Goal: Task Accomplishment & Management: Complete application form

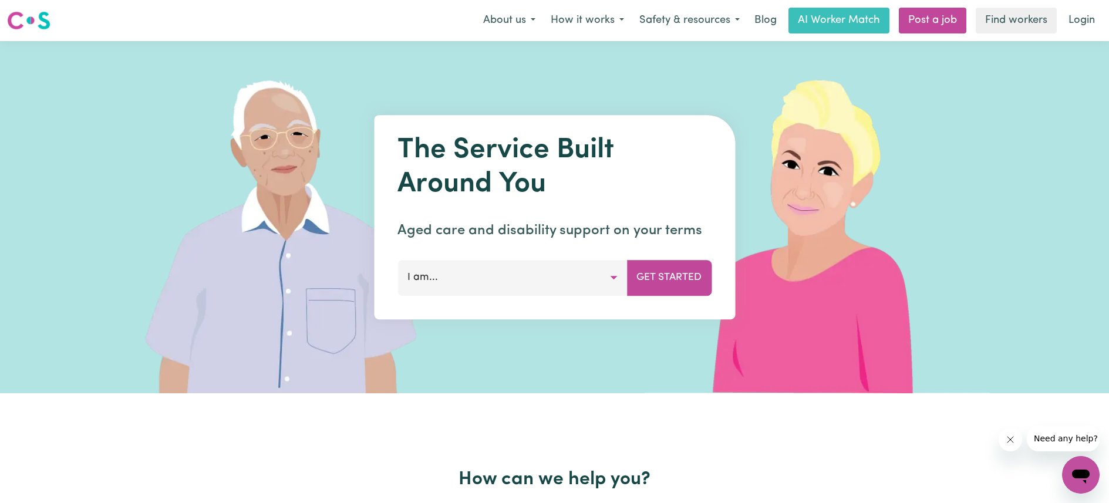
click at [558, 278] on button "I am..." at bounding box center [511, 277] width 229 height 35
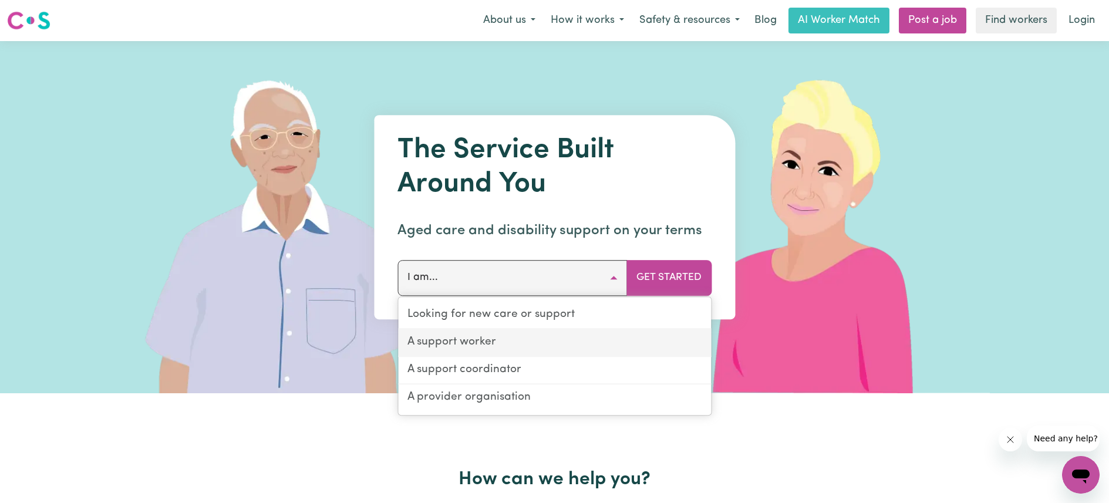
click at [524, 342] on link "A support worker" at bounding box center [554, 343] width 313 height 28
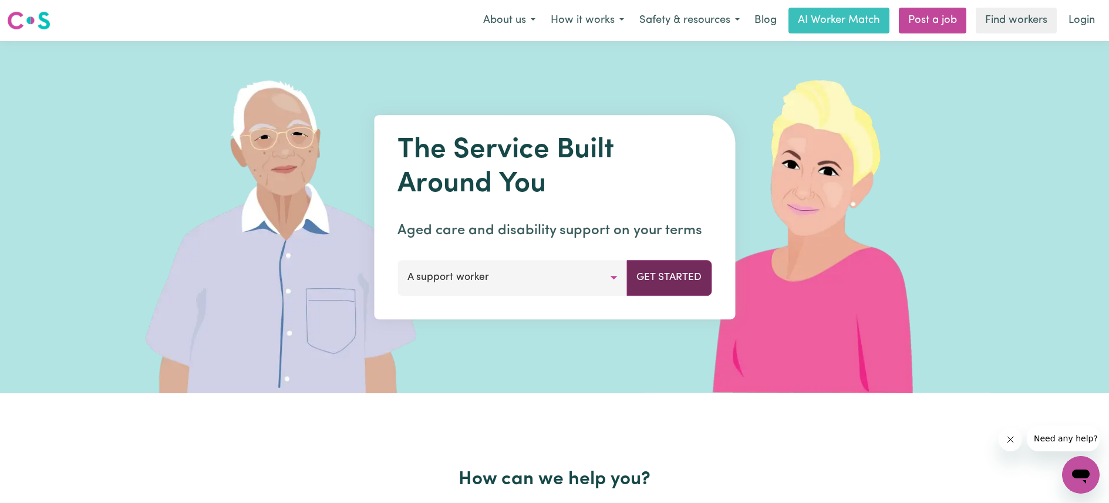
click at [695, 278] on button "Get Started" at bounding box center [668, 277] width 85 height 35
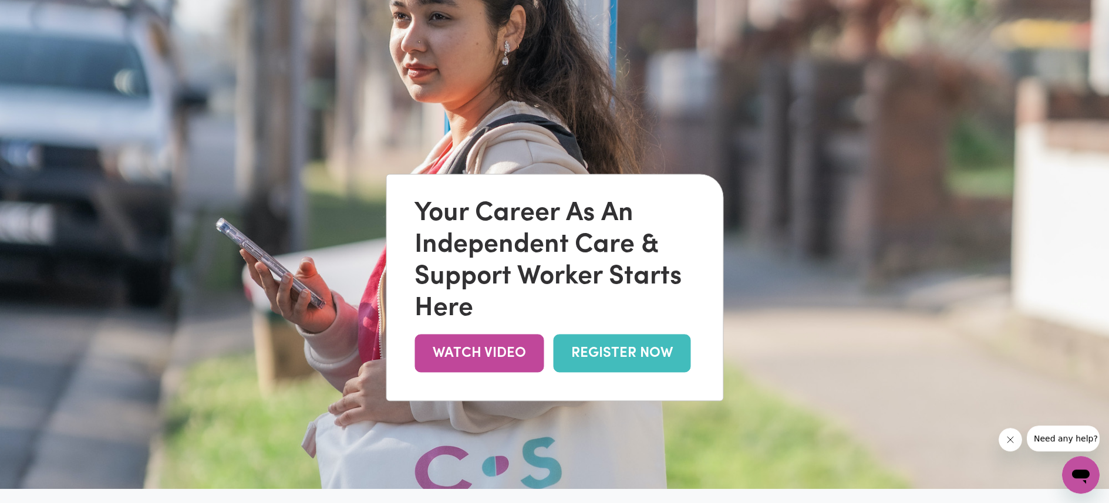
scroll to position [56, 0]
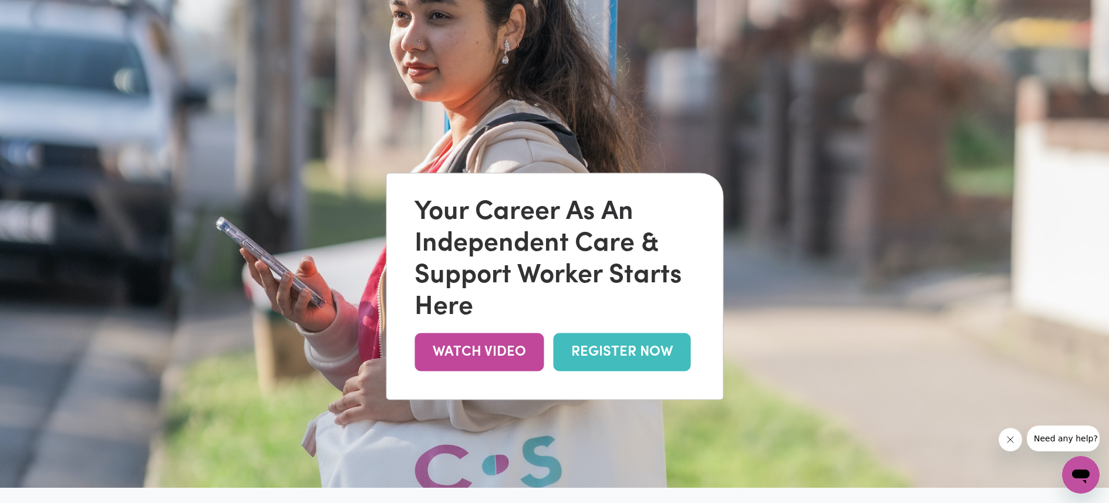
click at [613, 351] on link "REGISTER NOW" at bounding box center [621, 352] width 137 height 38
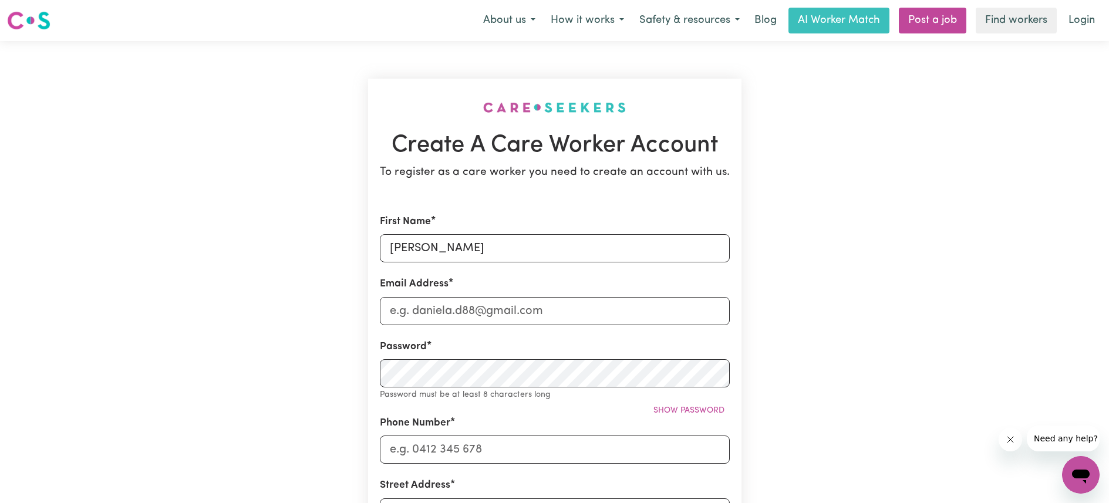
type input "[PERSON_NAME]"
type input "[EMAIL_ADDRESS][DOMAIN_NAME]"
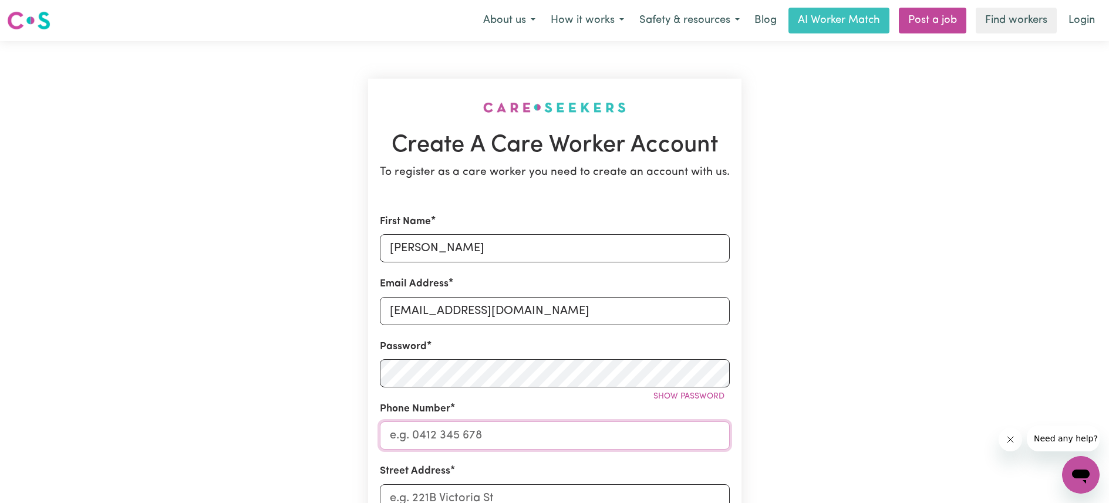
click at [507, 439] on input "Phone Number" at bounding box center [555, 435] width 350 height 28
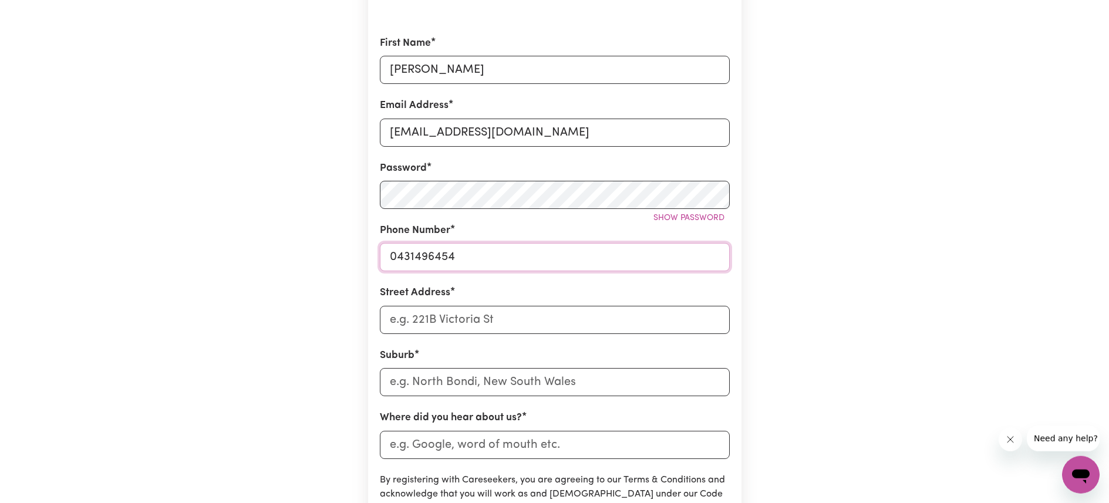
scroll to position [197, 0]
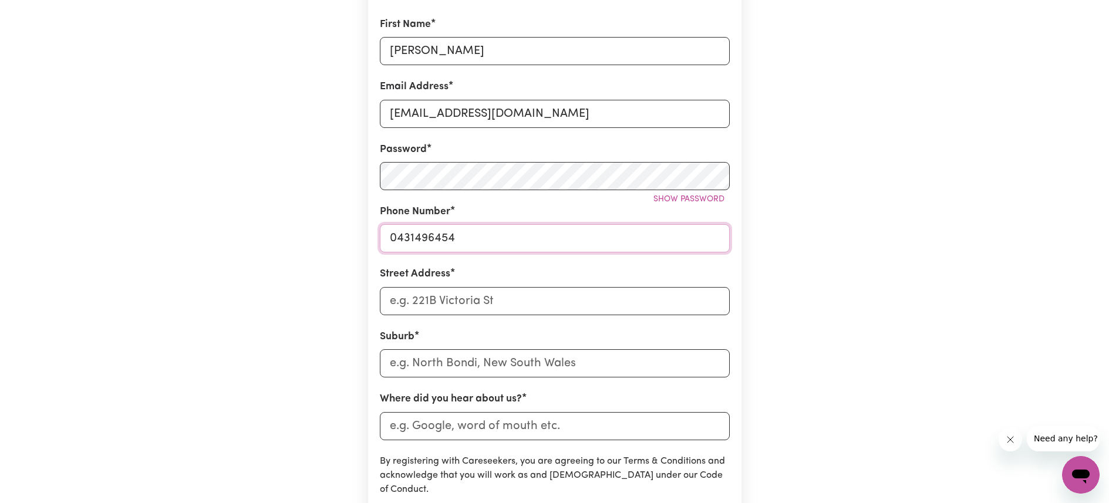
type input "0431496454"
click at [501, 291] on input "Street Address" at bounding box center [555, 301] width 350 height 28
type input "[STREET_ADDRESS]"
click at [480, 370] on input "text" at bounding box center [555, 363] width 350 height 28
type input "Maro"
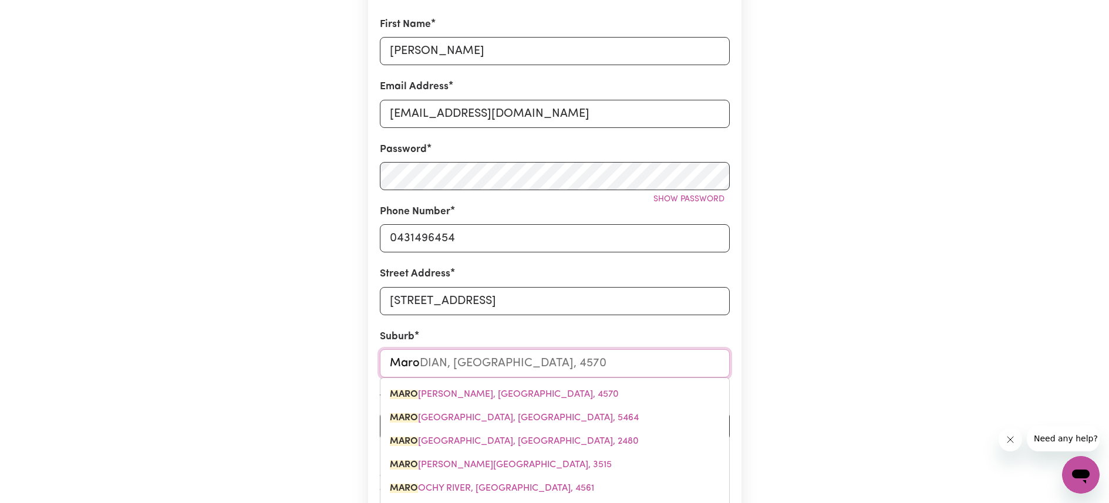
type input "MaroDIAN, [GEOGRAPHIC_DATA], 4570"
type input "Marou"
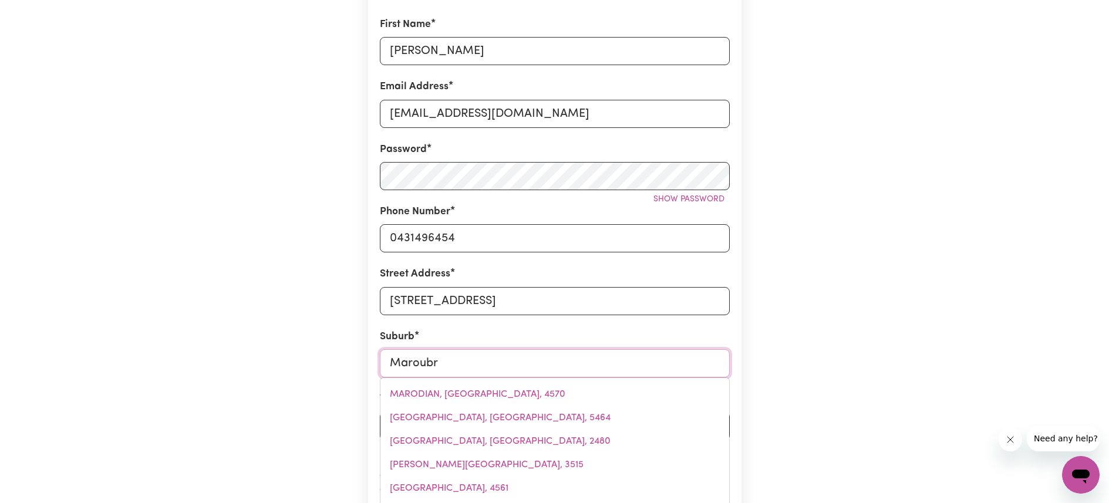
type input "Maroubra"
type input "Maroubra, [GEOGRAPHIC_DATA], 2035"
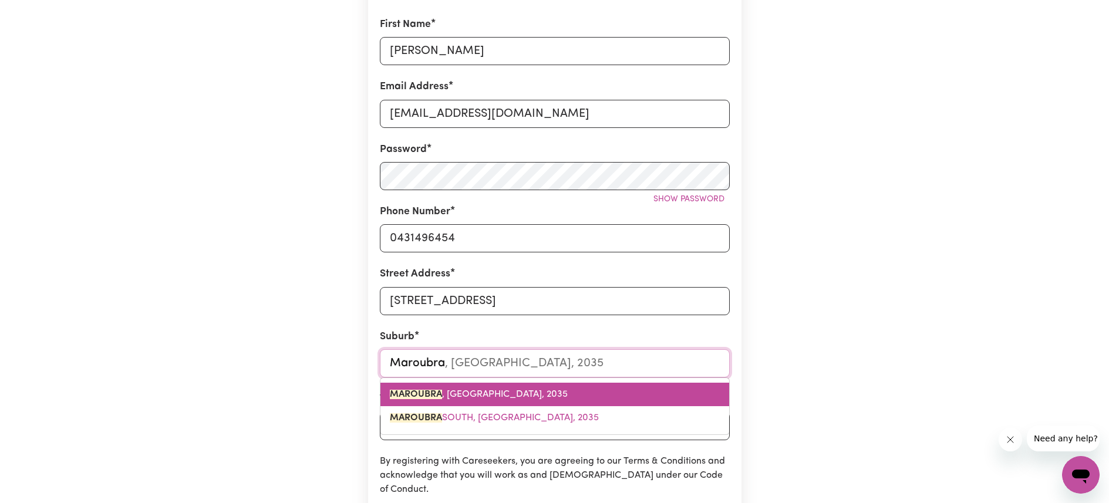
click at [479, 397] on span "MAROUBRA , [GEOGRAPHIC_DATA], 2035" at bounding box center [479, 394] width 178 height 9
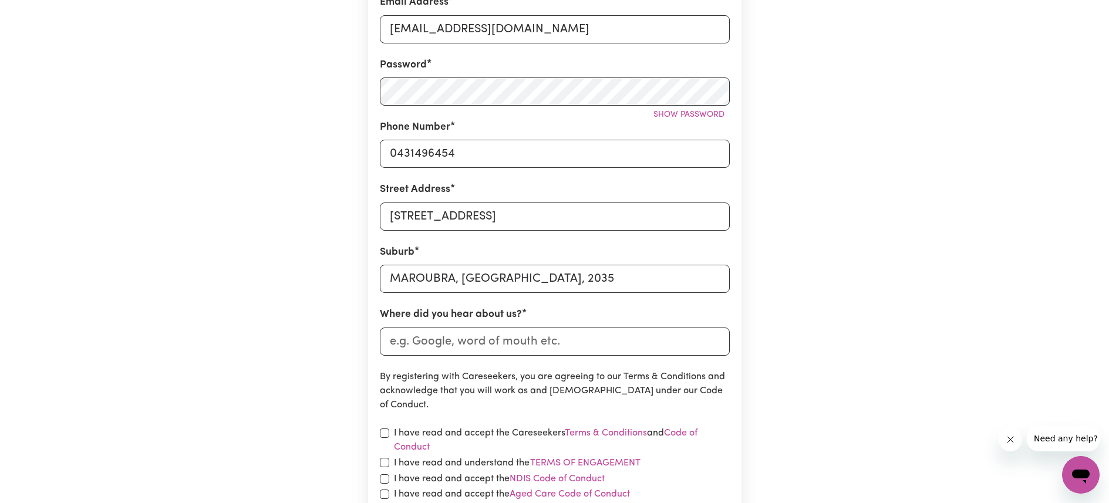
scroll to position [291, 0]
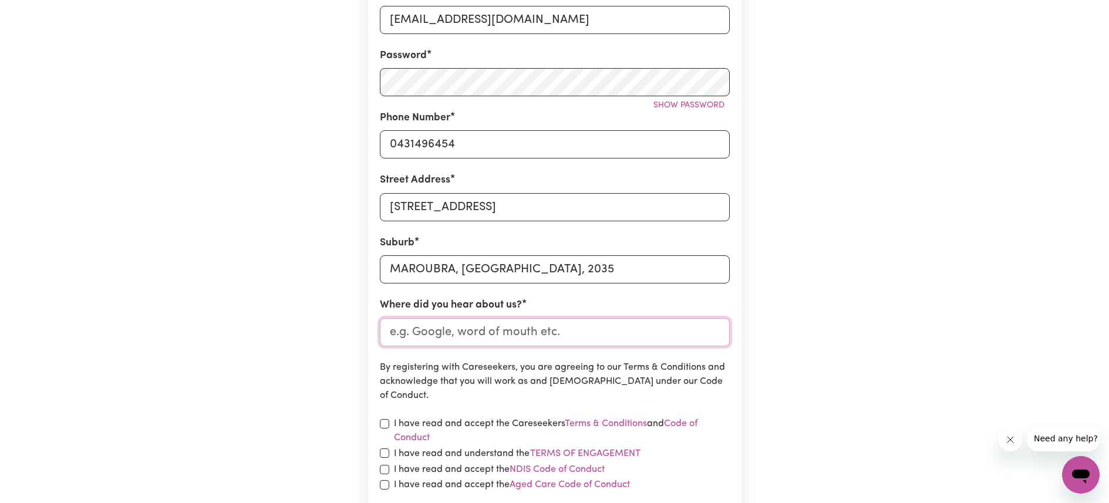
click at [459, 339] on input "Where did you hear about us?" at bounding box center [555, 332] width 350 height 28
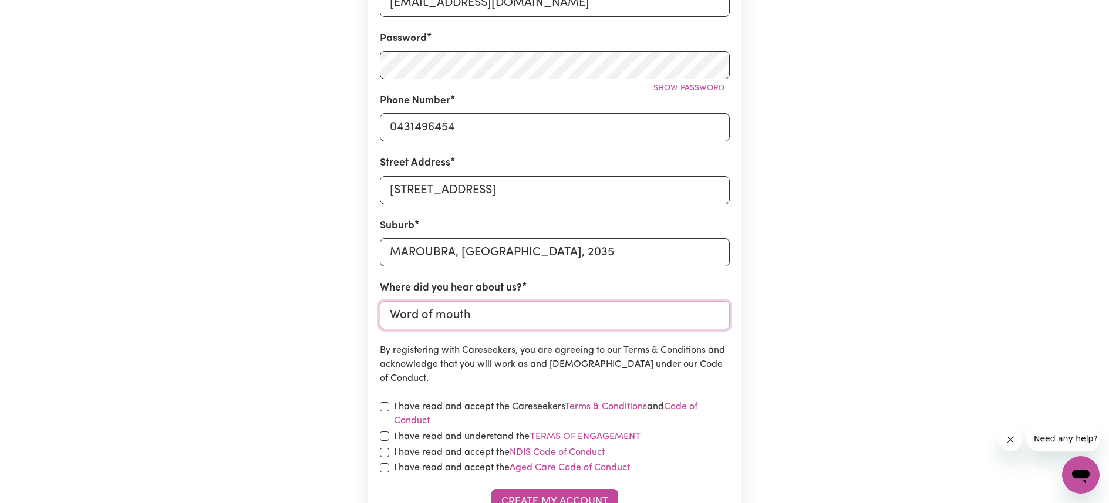
scroll to position [423, 0]
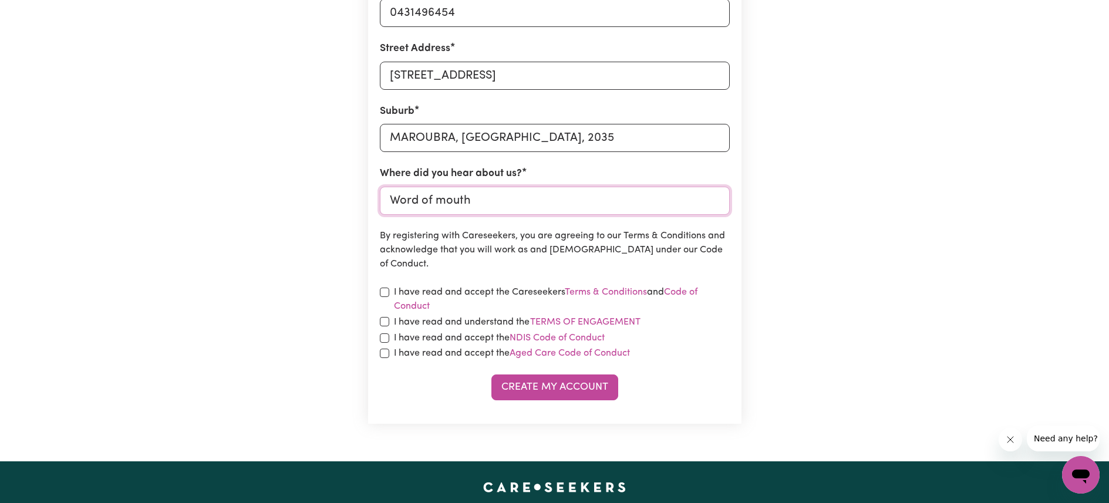
type input "Word of mouth"
click at [443, 291] on label "I have read and accept the Careseekers Terms & Conditions and Code of Conduct" at bounding box center [562, 299] width 336 height 28
click at [384, 292] on input "checkbox" at bounding box center [384, 292] width 9 height 9
checkbox input "true"
click at [387, 332] on div "I have read and accept the NDIS Code of Conduct" at bounding box center [555, 338] width 350 height 14
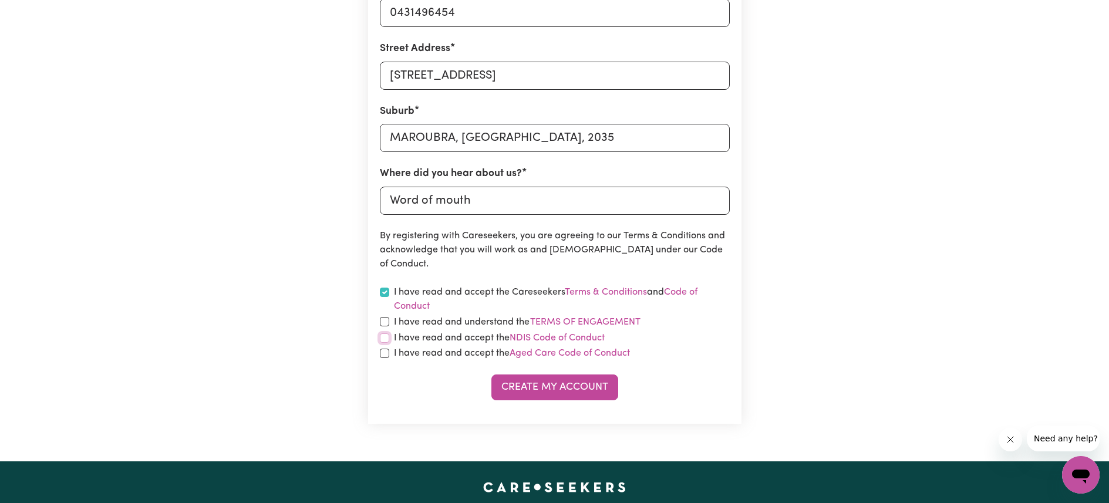
click at [385, 334] on input "checkbox" at bounding box center [384, 337] width 9 height 9
checkbox input "true"
click at [388, 319] on input "checkbox" at bounding box center [384, 321] width 9 height 9
checkbox input "true"
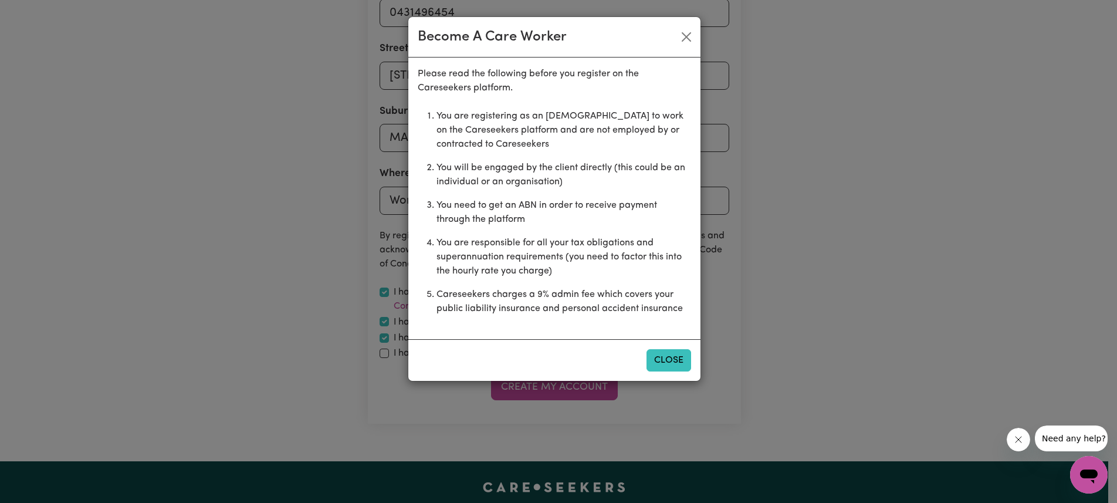
click at [672, 359] on button "Close" at bounding box center [669, 360] width 45 height 22
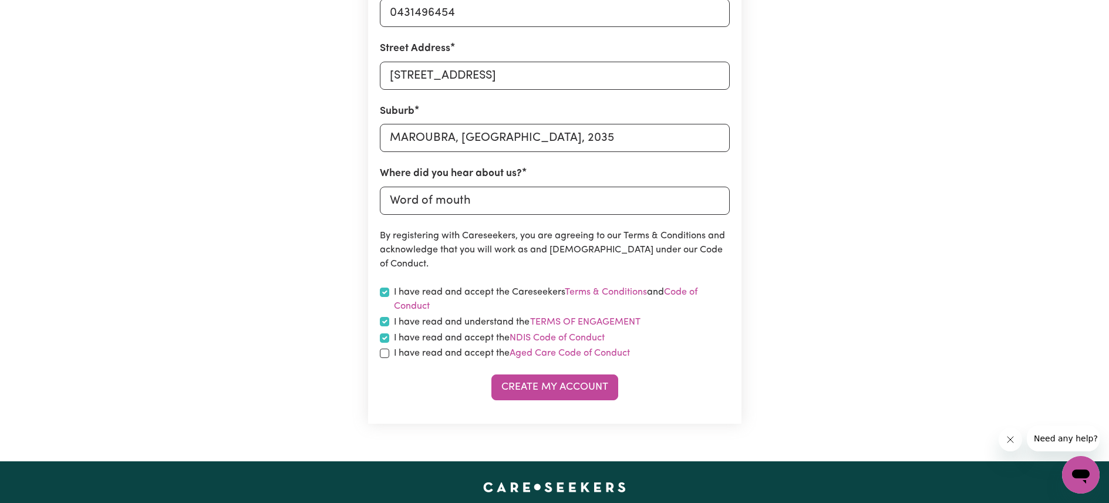
click at [397, 355] on label "I have read and accept the Aged Care Code of Conduct" at bounding box center [512, 353] width 236 height 14
click at [381, 356] on input "checkbox" at bounding box center [384, 353] width 9 height 9
checkbox input "true"
click at [562, 390] on button "Create My Account" at bounding box center [554, 387] width 127 height 26
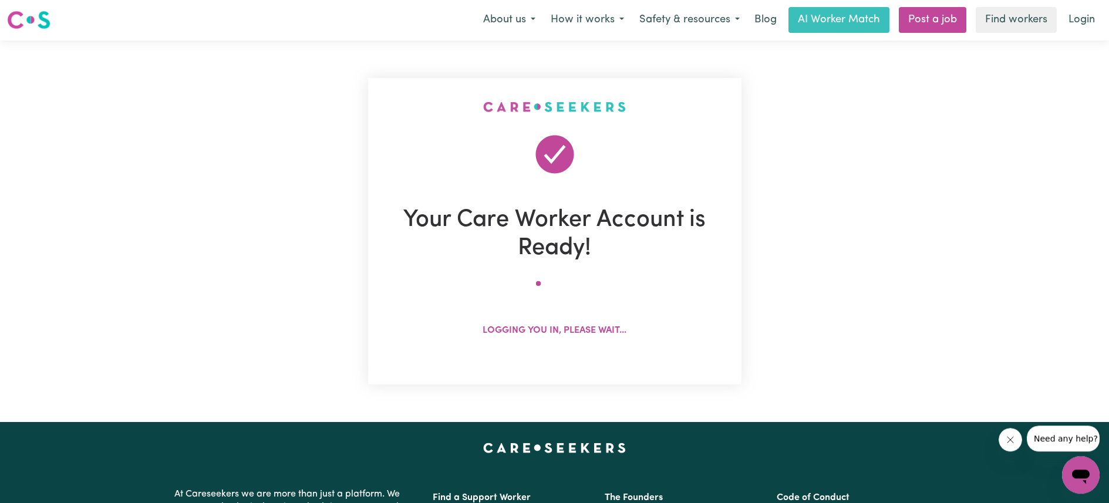
scroll to position [0, 0]
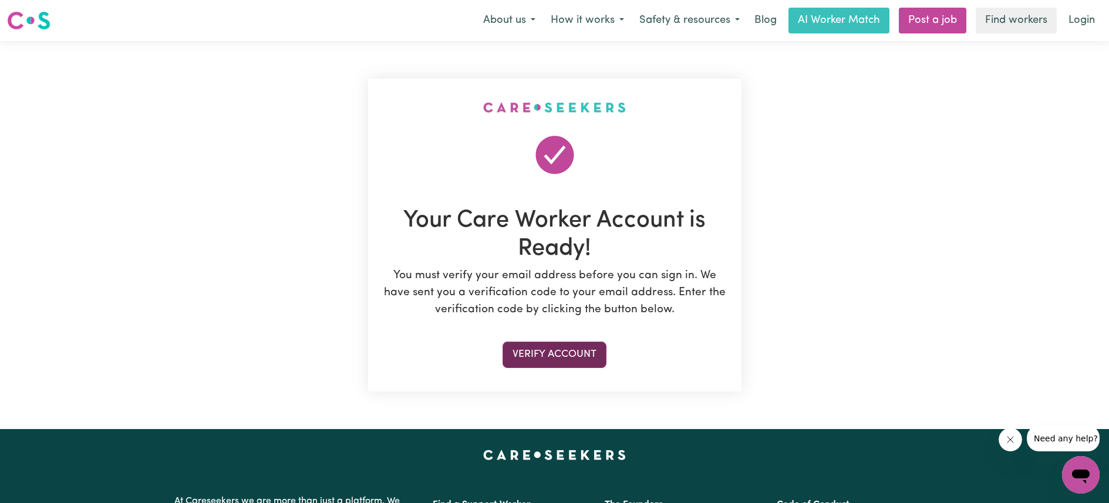
click at [550, 349] on button "Verify Account" at bounding box center [554, 355] width 104 height 26
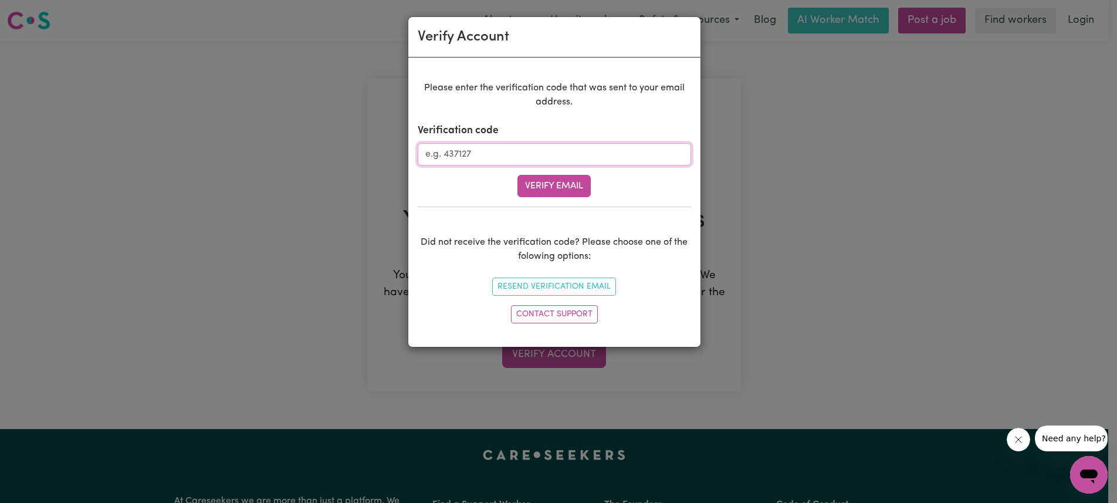
paste input "378029"
type input "378029"
click at [546, 191] on button "Verify Email" at bounding box center [554, 186] width 73 height 22
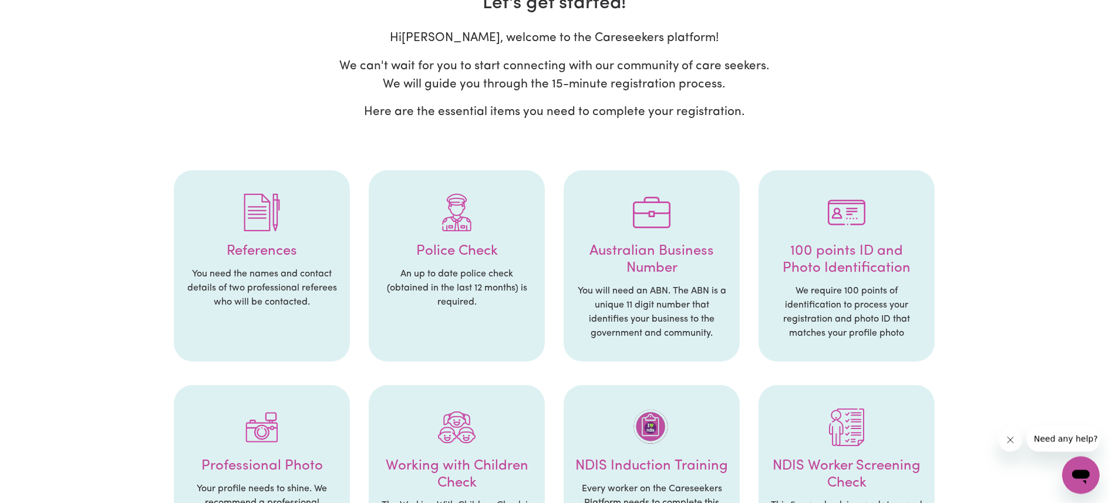
scroll to position [122, 0]
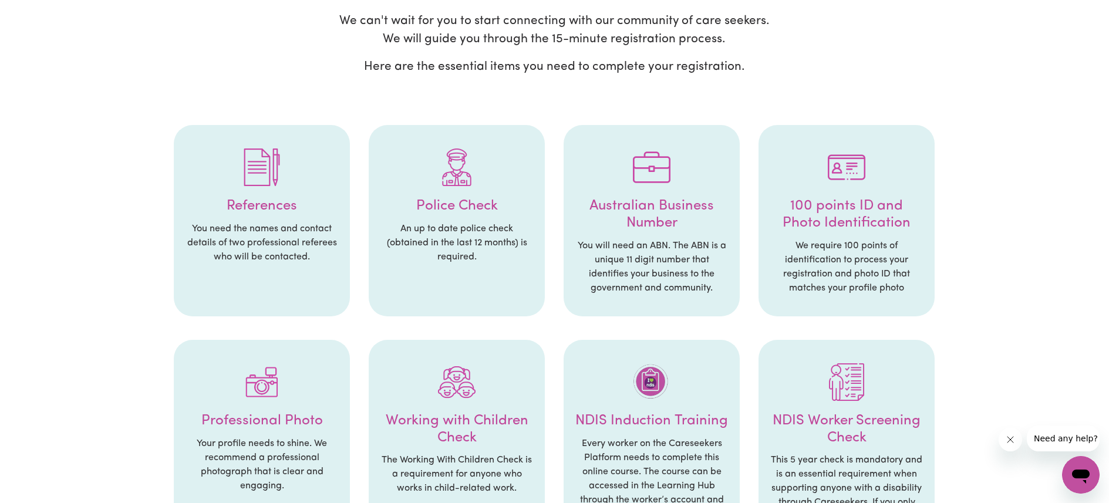
click at [245, 242] on p "You need the names and contact details of two professional referees who will be…" at bounding box center [261, 243] width 153 height 42
click at [268, 263] on p "You need the names and contact details of two professional referees who will be…" at bounding box center [261, 243] width 153 height 42
drag, startPoint x: 269, startPoint y: 265, endPoint x: 183, endPoint y: 218, distance: 97.9
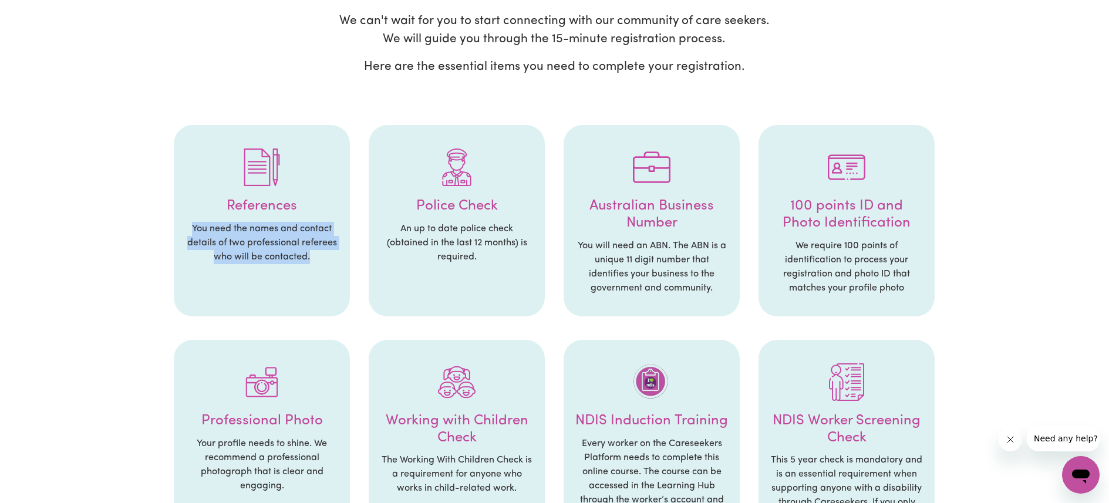
click at [183, 218] on li "References You need the names and contact details of two professional referees …" at bounding box center [262, 220] width 176 height 191
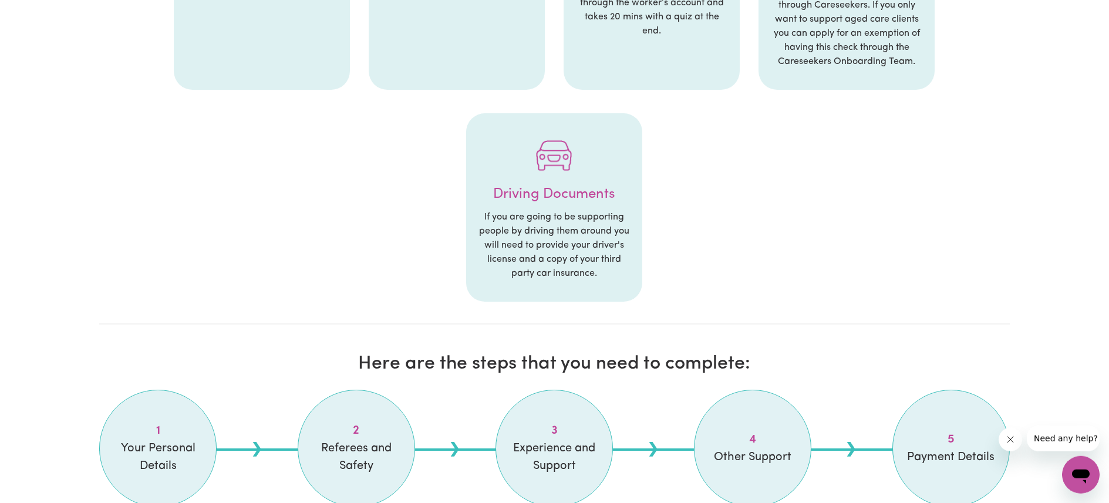
scroll to position [901, 0]
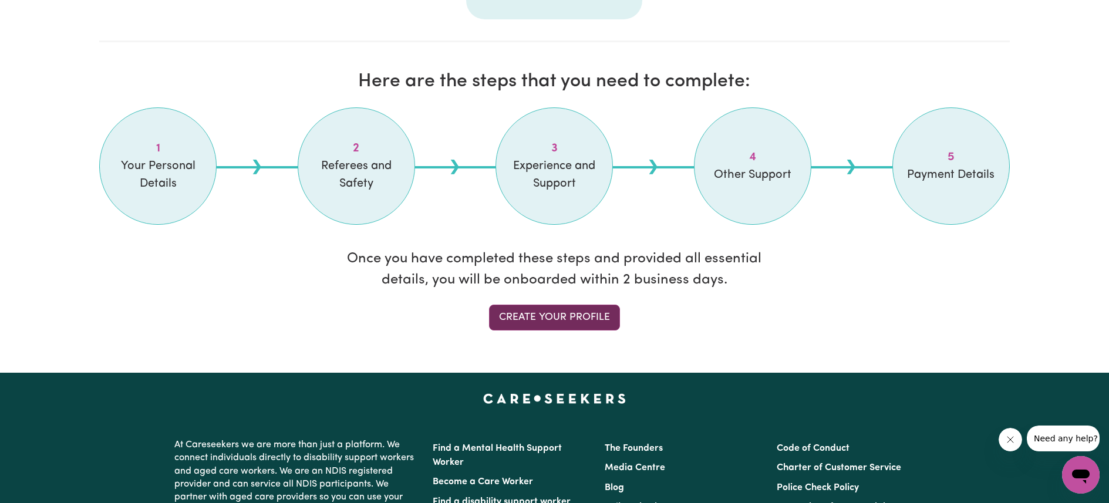
click at [573, 318] on link "Create your profile" at bounding box center [554, 318] width 131 height 26
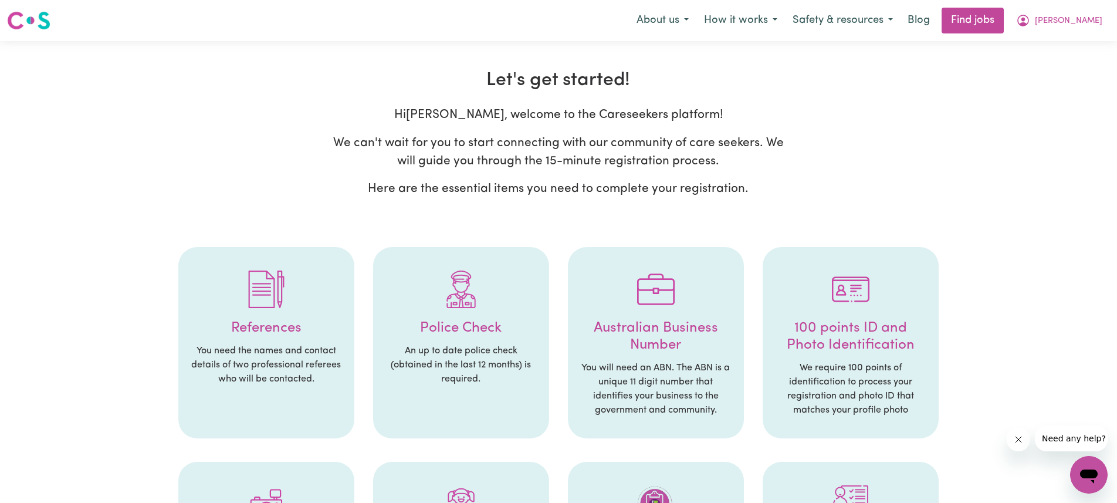
select select "Studying a healthcare related degree or qualification"
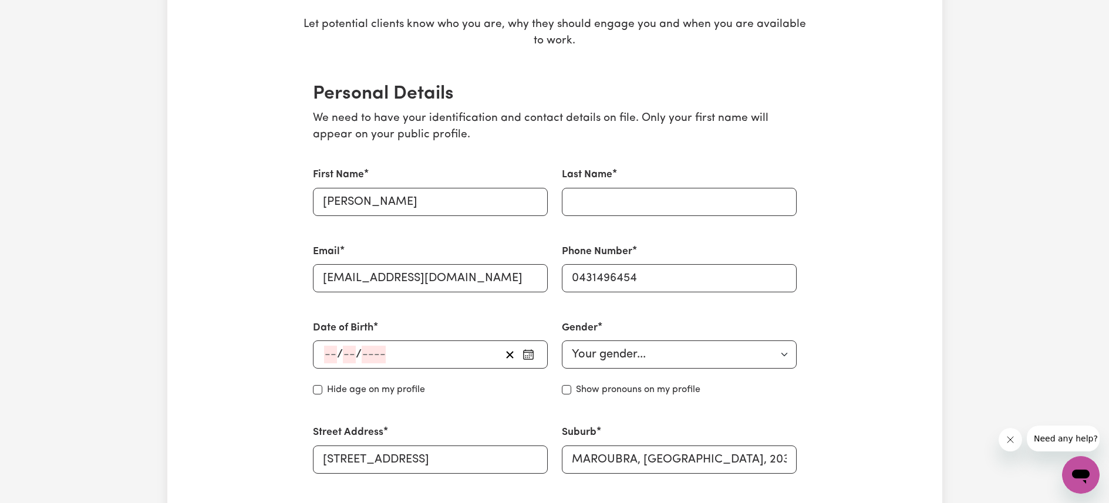
scroll to position [263, 0]
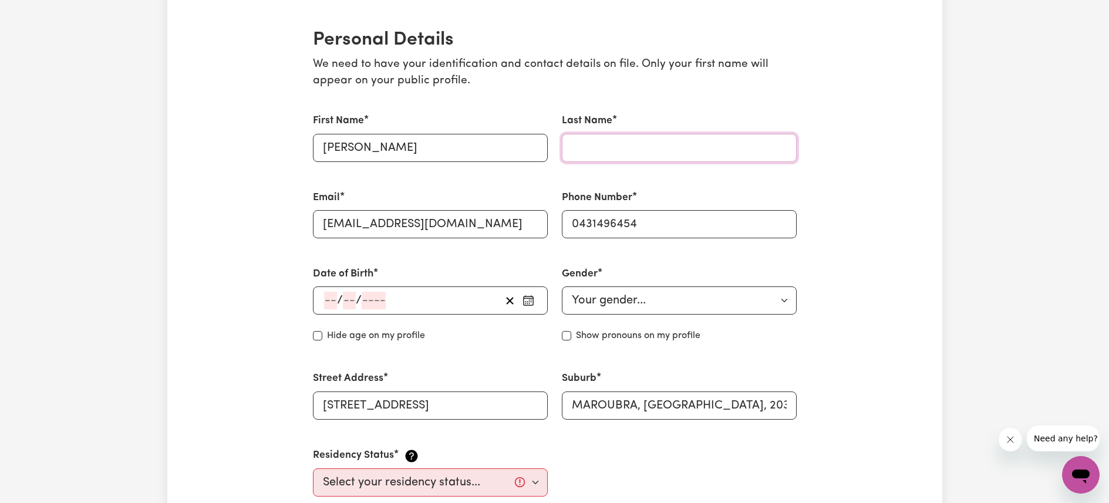
click at [593, 146] on input "Last Name" at bounding box center [679, 148] width 235 height 28
type input "[PERSON_NAME]"
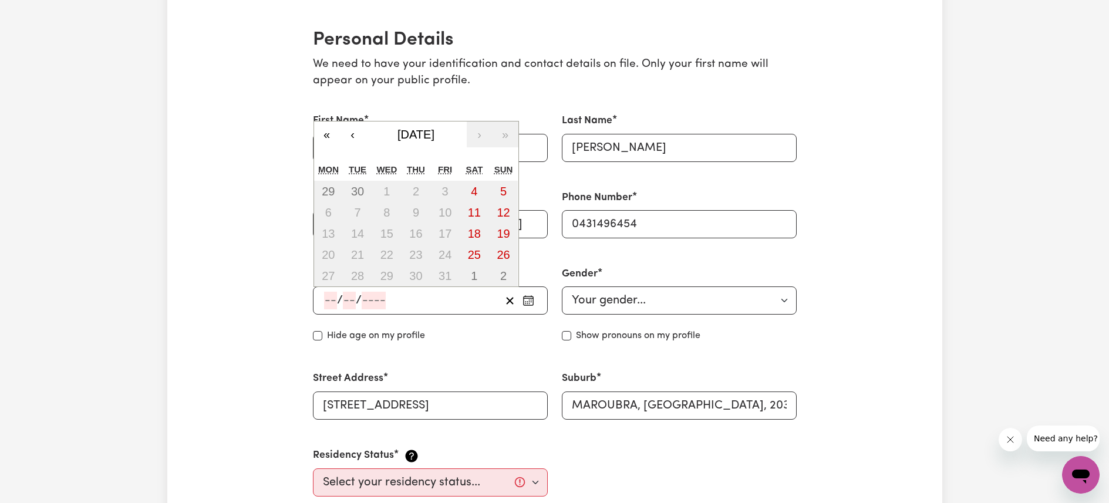
click at [327, 302] on input "number" at bounding box center [330, 301] width 13 height 18
type input "11"
type input "07"
click at [359, 302] on span "/" at bounding box center [357, 300] width 6 height 13
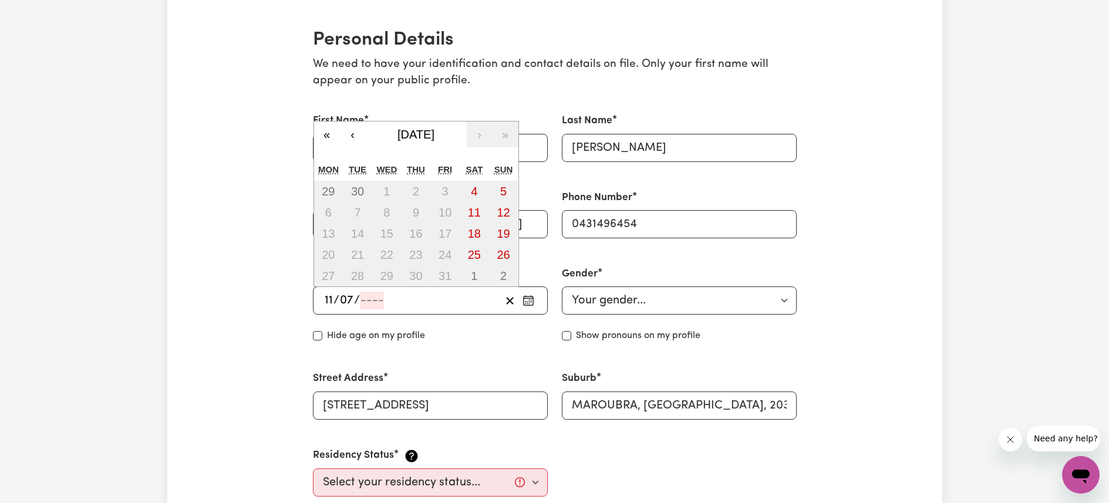
click at [364, 300] on input "number" at bounding box center [372, 301] width 24 height 18
type input "199"
type input "[DATE]"
type input "7"
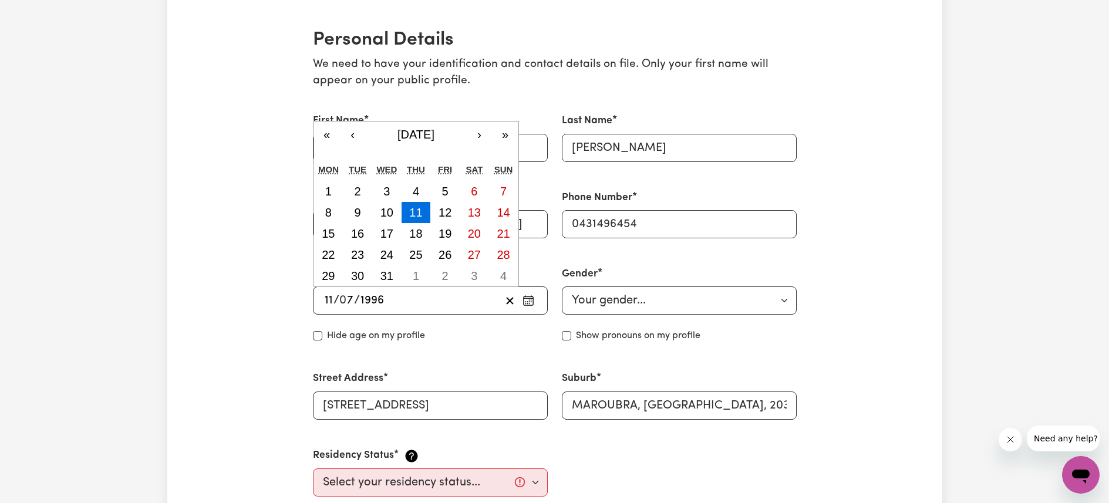
type input "1996"
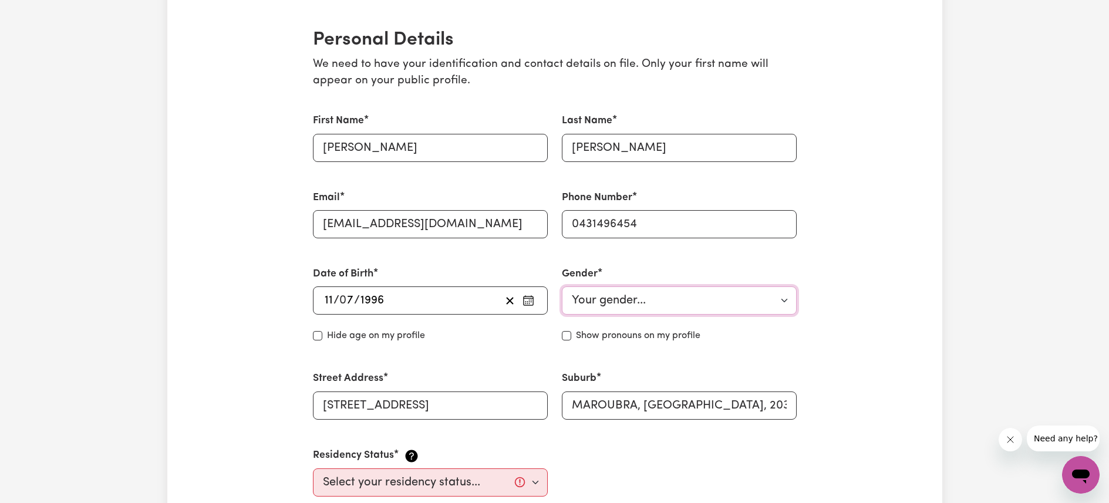
select select "[DEMOGRAPHIC_DATA]"
click option "[DEMOGRAPHIC_DATA]" at bounding box center [0, 0] width 0 height 0
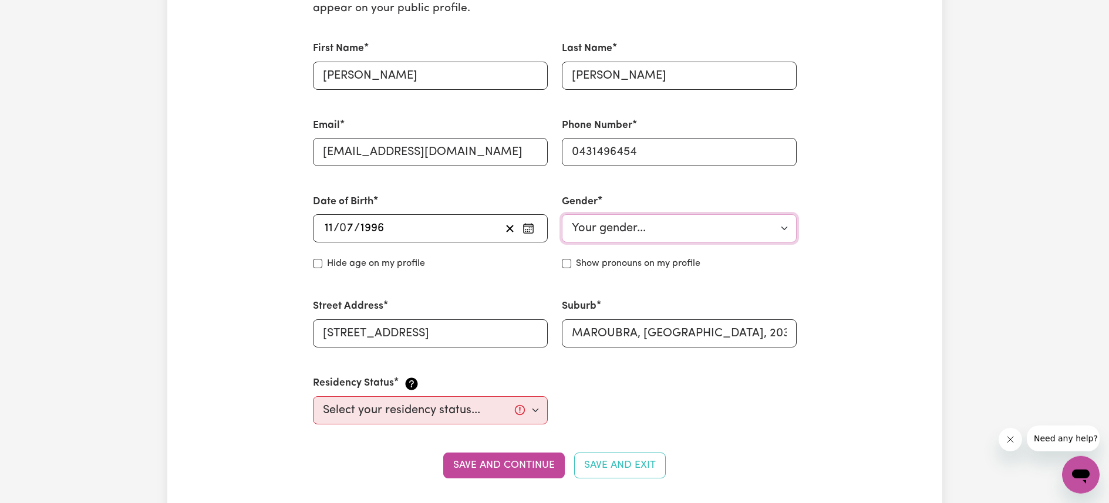
scroll to position [338, 0]
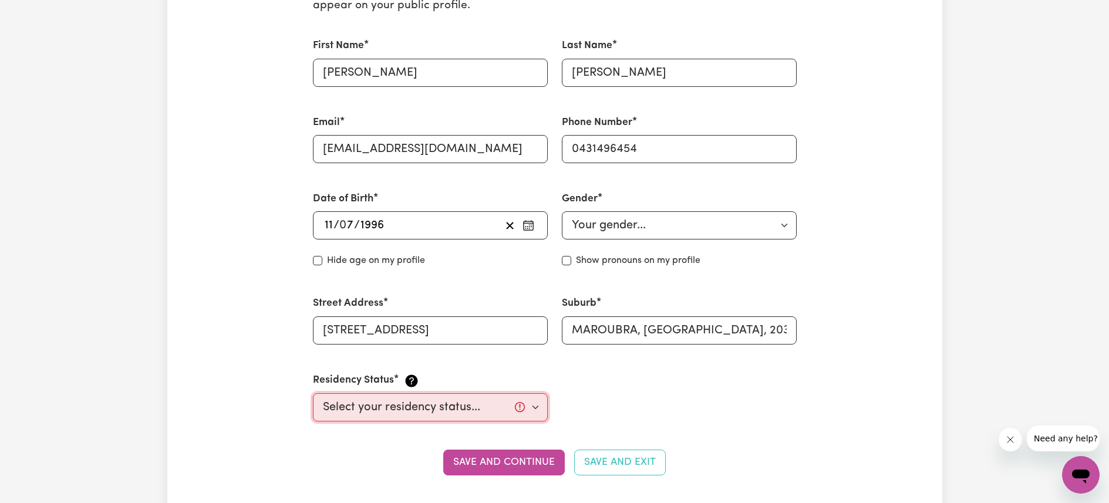
select select "[DEMOGRAPHIC_DATA] Citizen"
click option "[DEMOGRAPHIC_DATA] citizen" at bounding box center [0, 0] width 0 height 0
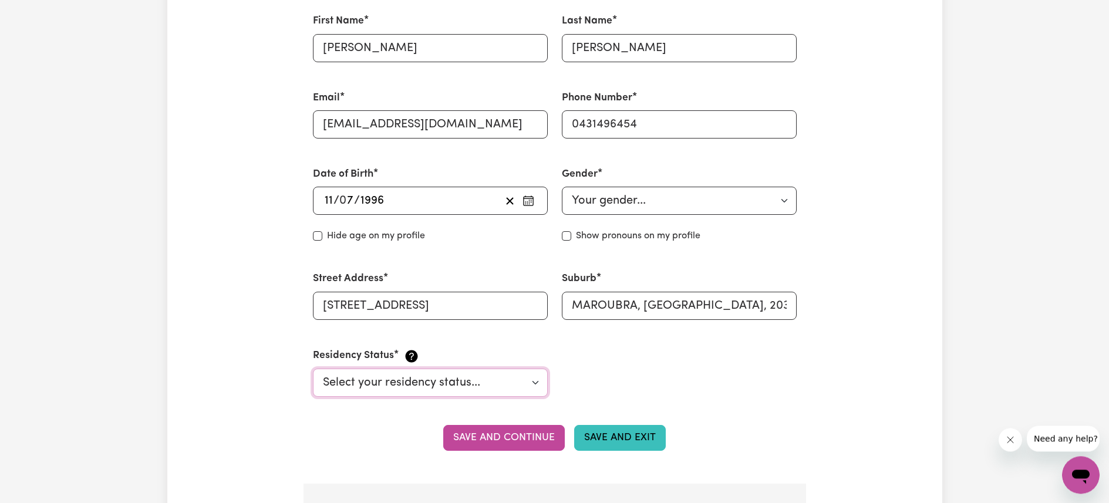
scroll to position [366, 0]
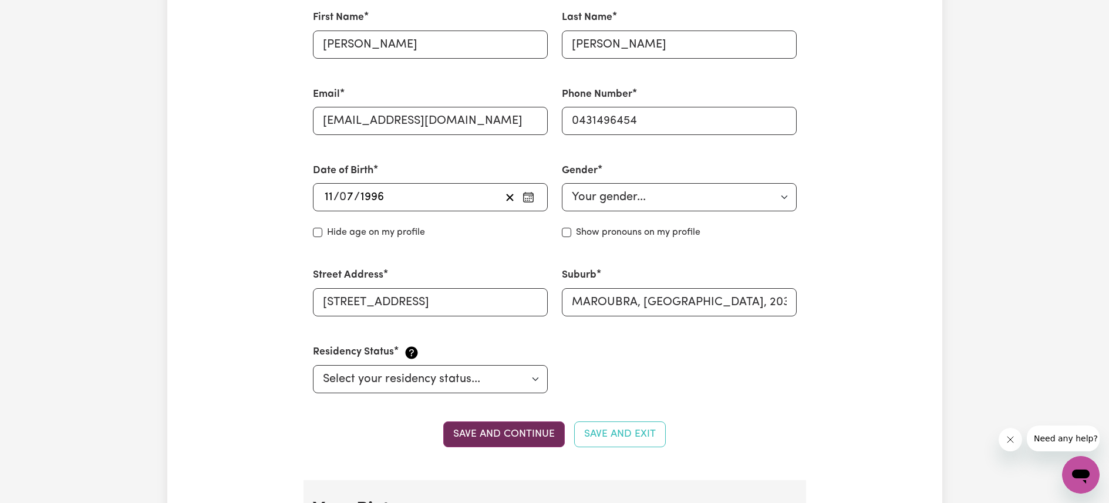
click at [502, 433] on button "Save and continue" at bounding box center [503, 434] width 121 height 26
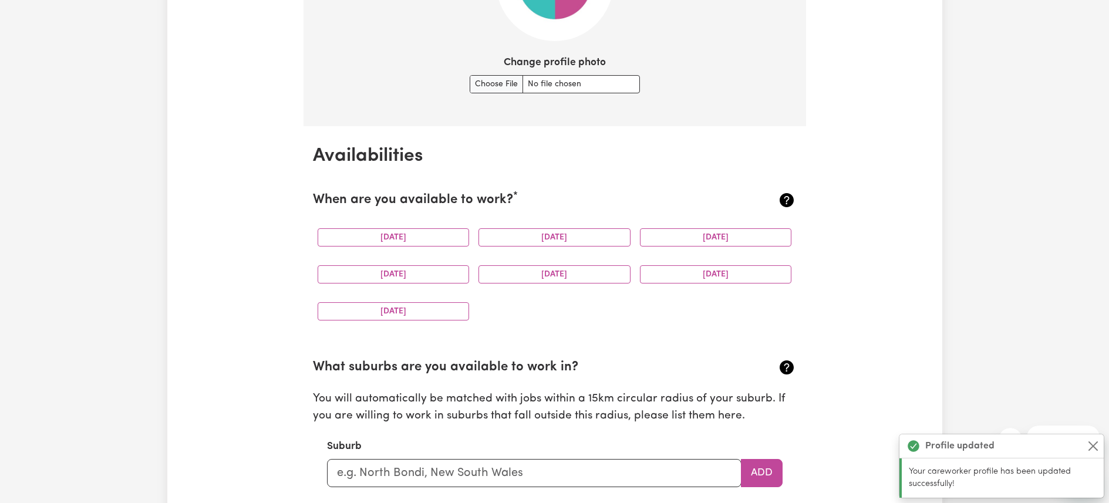
scroll to position [978, 0]
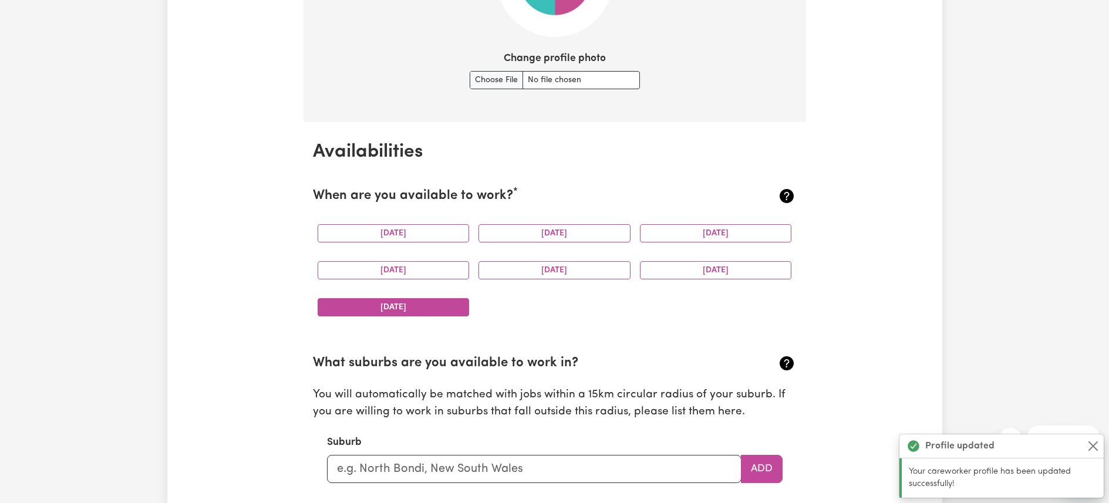
click at [428, 302] on button "[DATE]" at bounding box center [393, 307] width 152 height 18
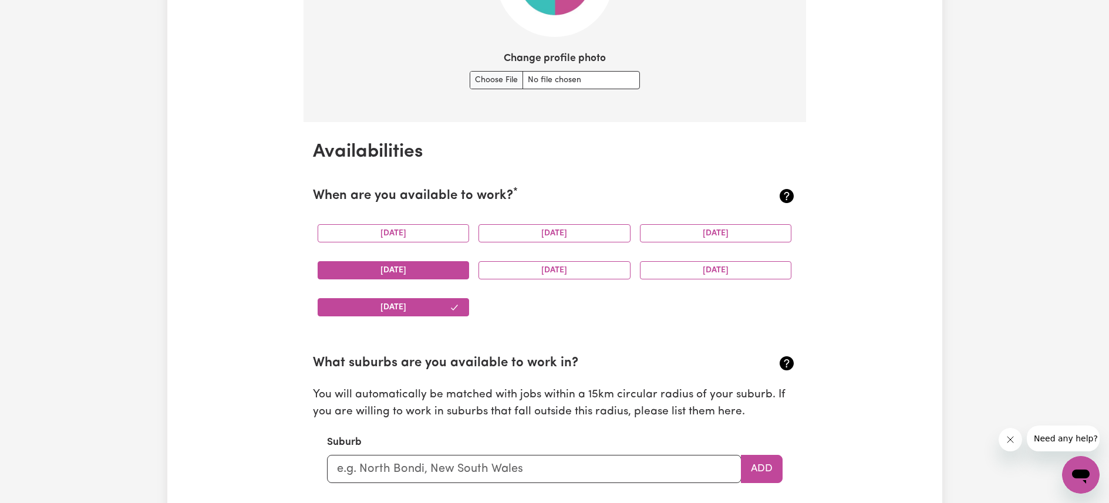
click at [437, 264] on button "[DATE]" at bounding box center [393, 270] width 152 height 18
click at [437, 229] on button "[DATE]" at bounding box center [393, 233] width 152 height 18
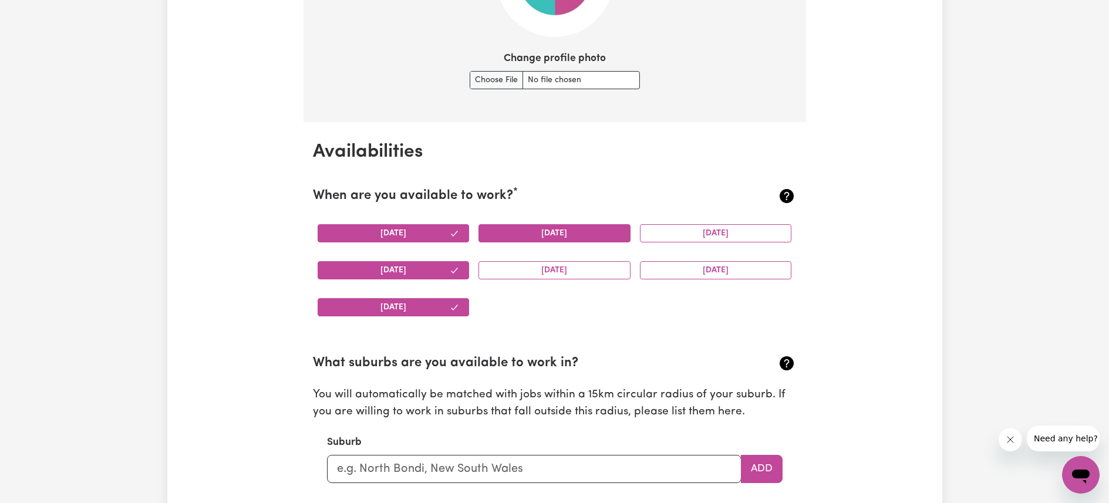
drag, startPoint x: 550, startPoint y: 227, endPoint x: 556, endPoint y: 239, distance: 13.9
click at [550, 226] on button "[DATE]" at bounding box center [554, 233] width 152 height 18
click at [565, 267] on button "[DATE]" at bounding box center [554, 270] width 152 height 18
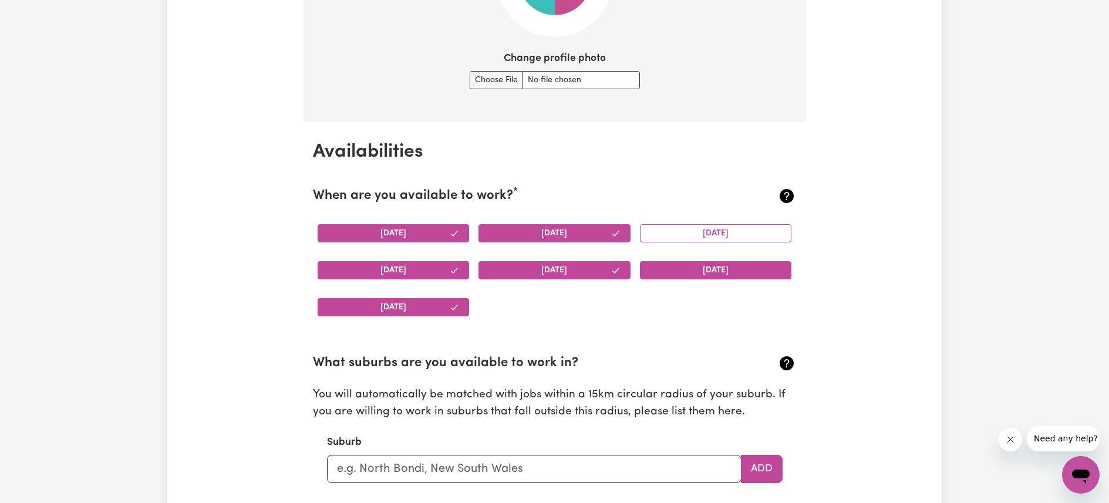
click at [690, 271] on button "[DATE]" at bounding box center [716, 270] width 152 height 18
click at [694, 239] on button "[DATE]" at bounding box center [716, 233] width 152 height 18
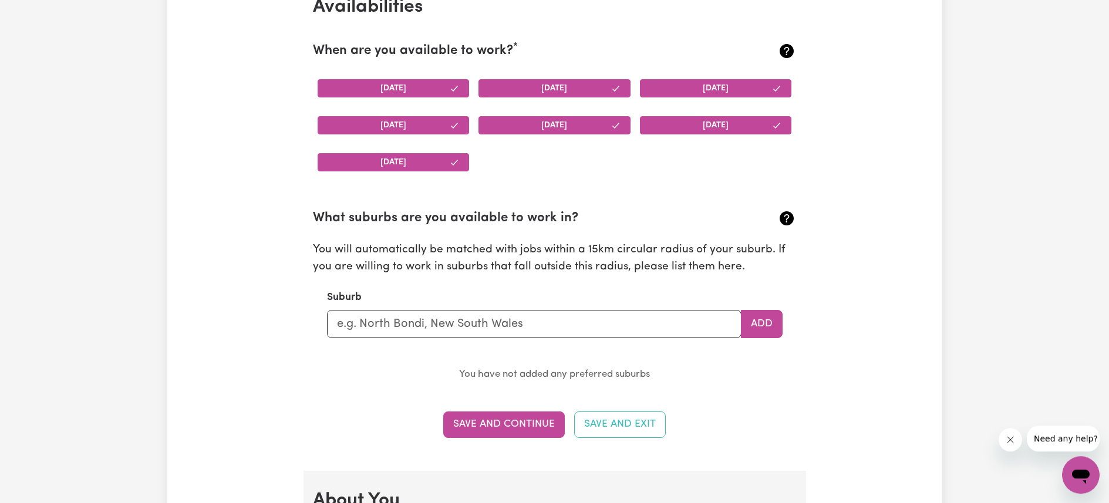
scroll to position [1128, 0]
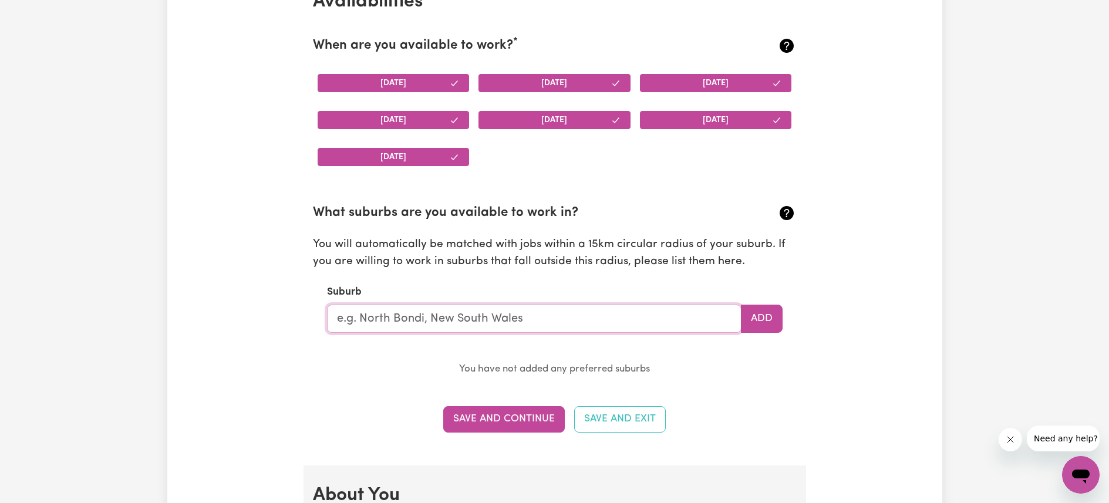
click at [546, 320] on input "text" at bounding box center [534, 319] width 414 height 28
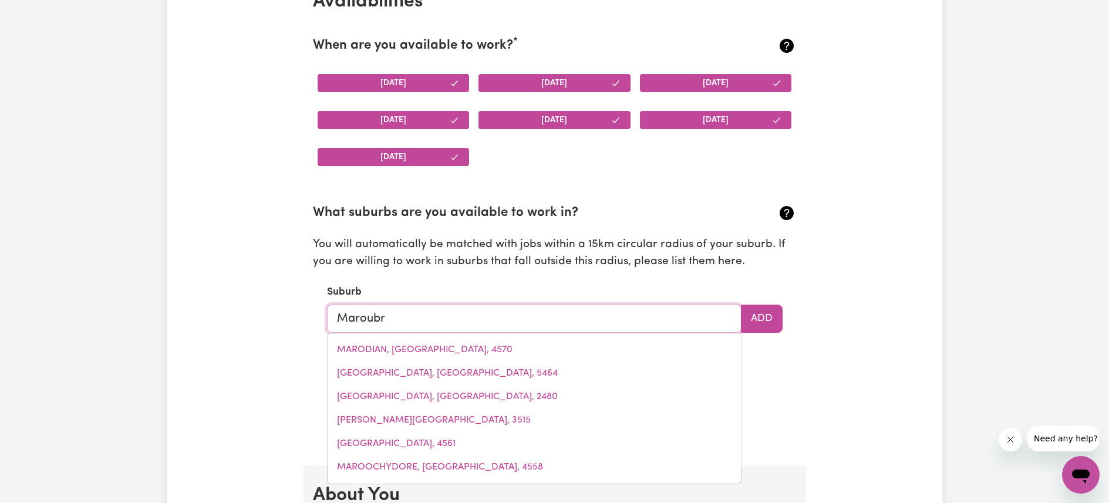
type input "Maroubra"
type input "Maroubra, [GEOGRAPHIC_DATA], 2035"
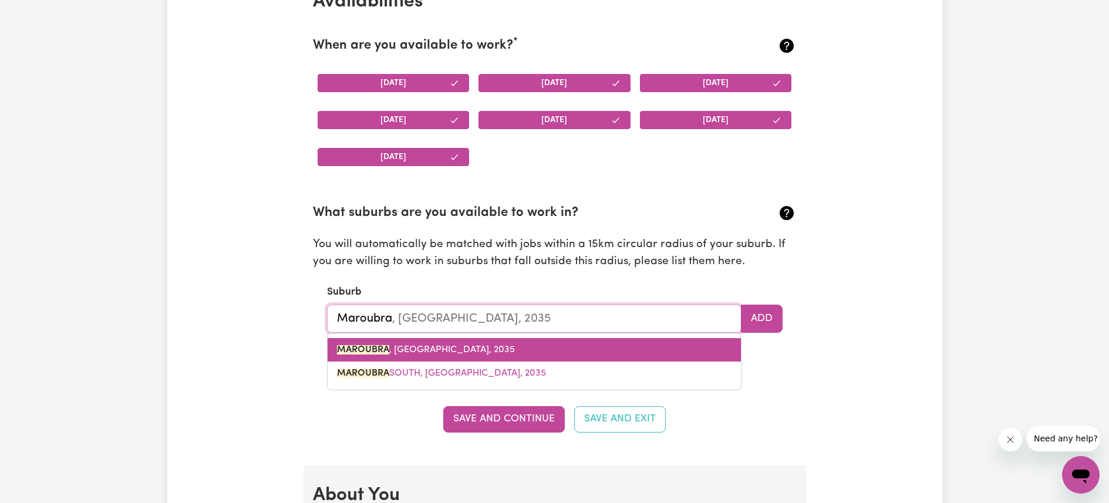
click at [506, 352] on link "MAROUBRA , [GEOGRAPHIC_DATA], 2035" at bounding box center [533, 349] width 413 height 23
type input "MAROUBRA, [GEOGRAPHIC_DATA], 2035"
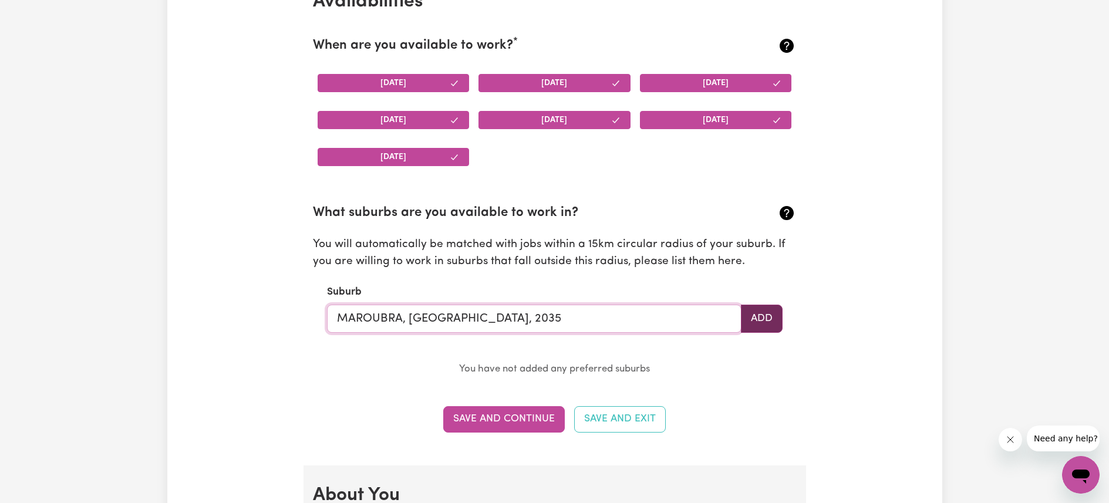
type input "MAROUBRA, [GEOGRAPHIC_DATA], 2035"
click at [773, 320] on button "Add" at bounding box center [762, 319] width 42 height 28
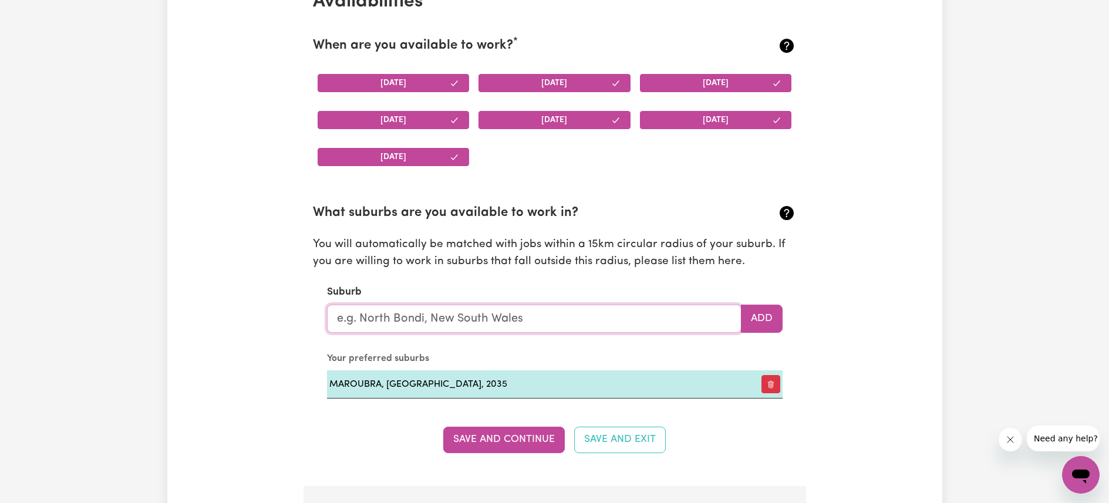
click at [508, 319] on input "text" at bounding box center [534, 319] width 414 height 28
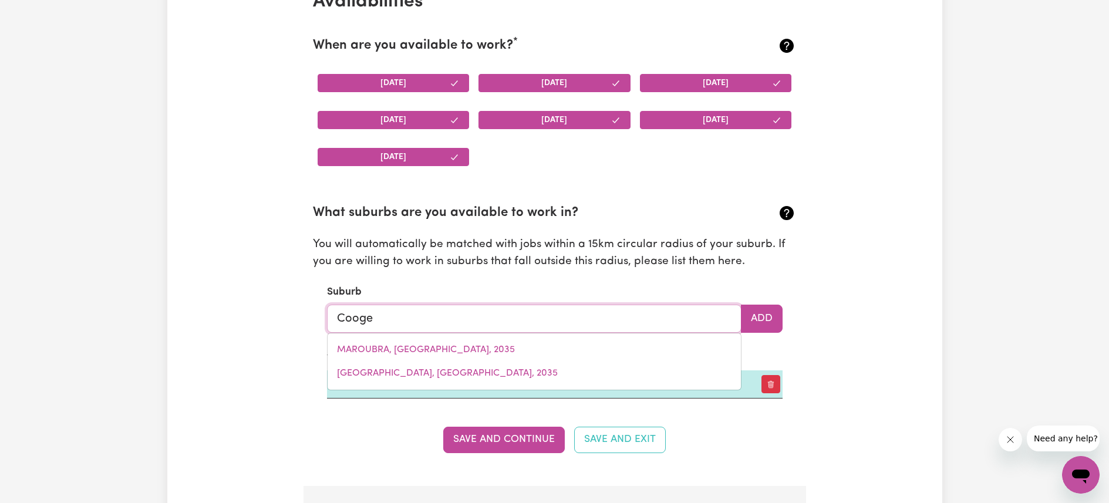
type input "Coogee"
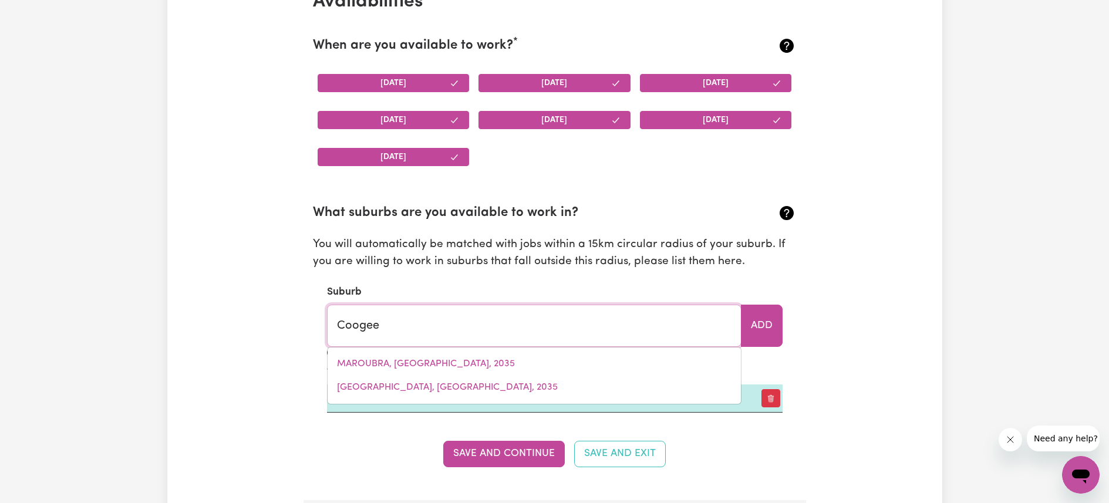
type input "Coogee, [GEOGRAPHIC_DATA], 2034"
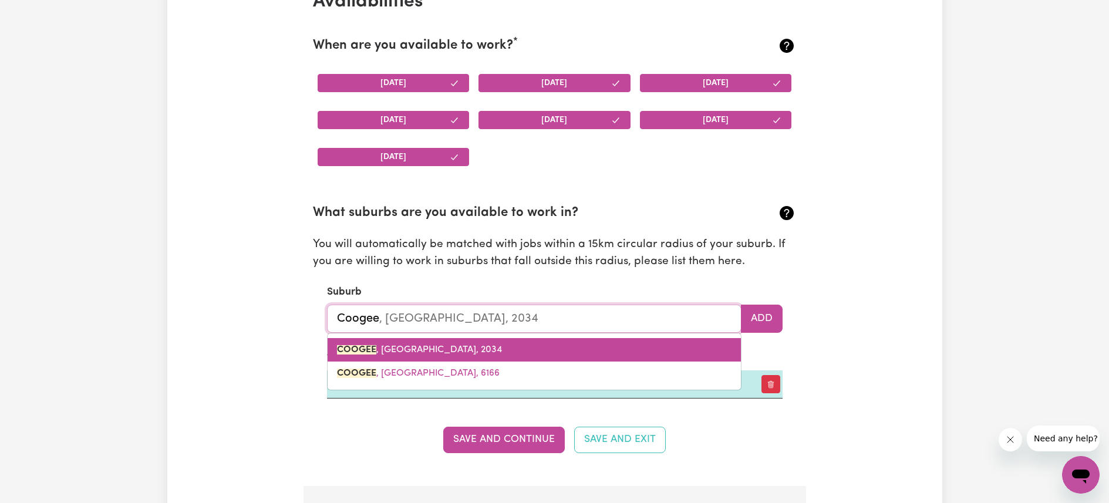
click at [468, 344] on link "COOGEE , [GEOGRAPHIC_DATA], 2034" at bounding box center [533, 349] width 413 height 23
type input "COOGEE, [GEOGRAPHIC_DATA], 2034"
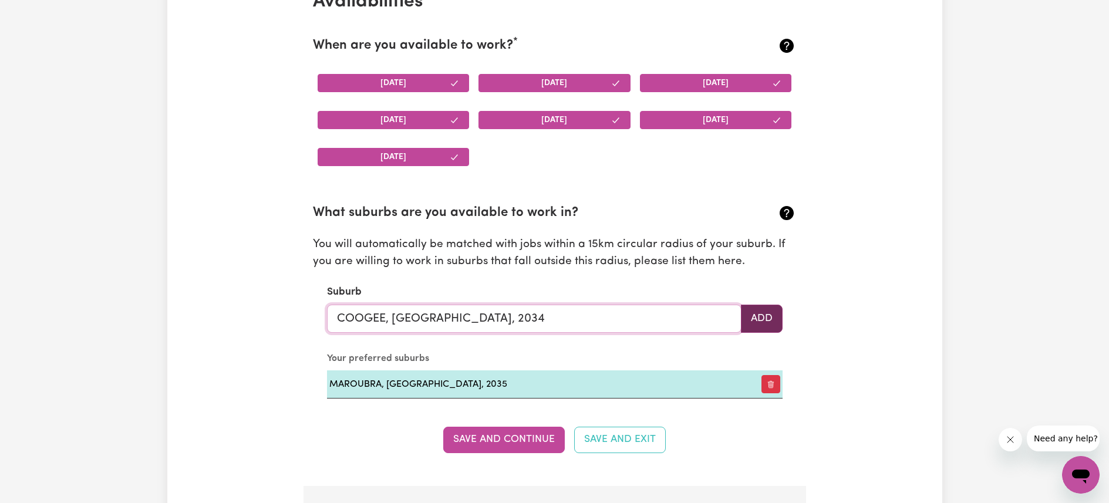
type input "COOGEE, [GEOGRAPHIC_DATA], 2034"
click at [771, 315] on button "Add" at bounding box center [762, 319] width 42 height 28
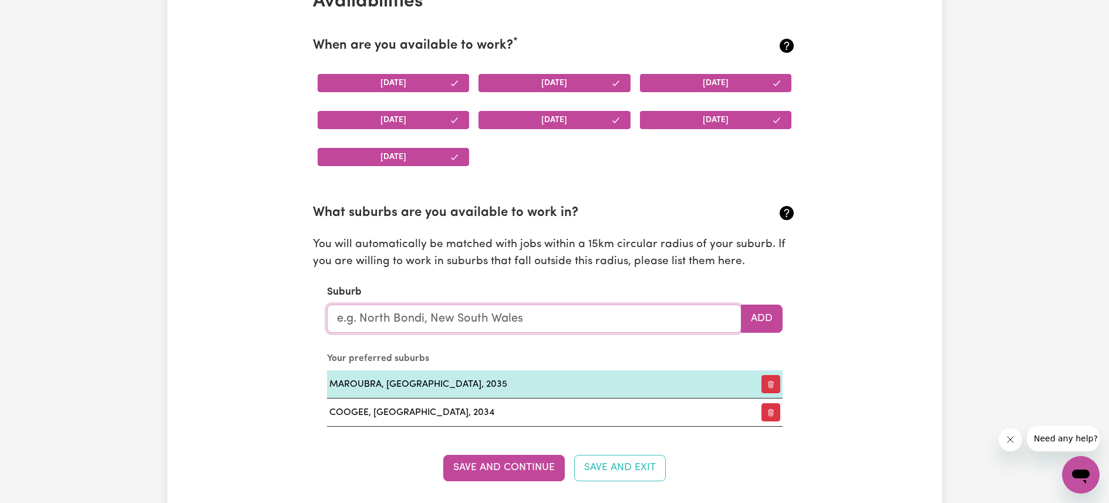
click at [660, 325] on input "text" at bounding box center [534, 319] width 414 height 28
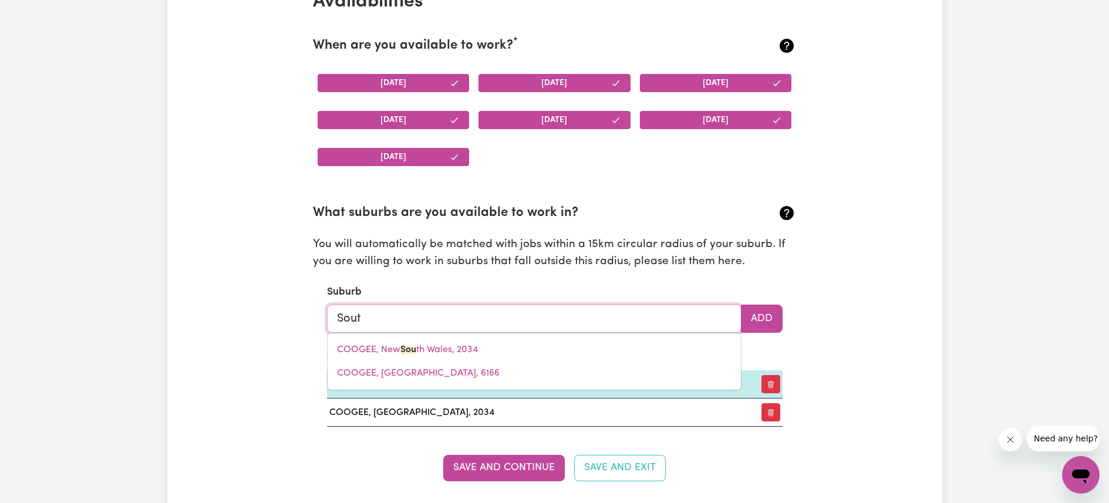
type input "South"
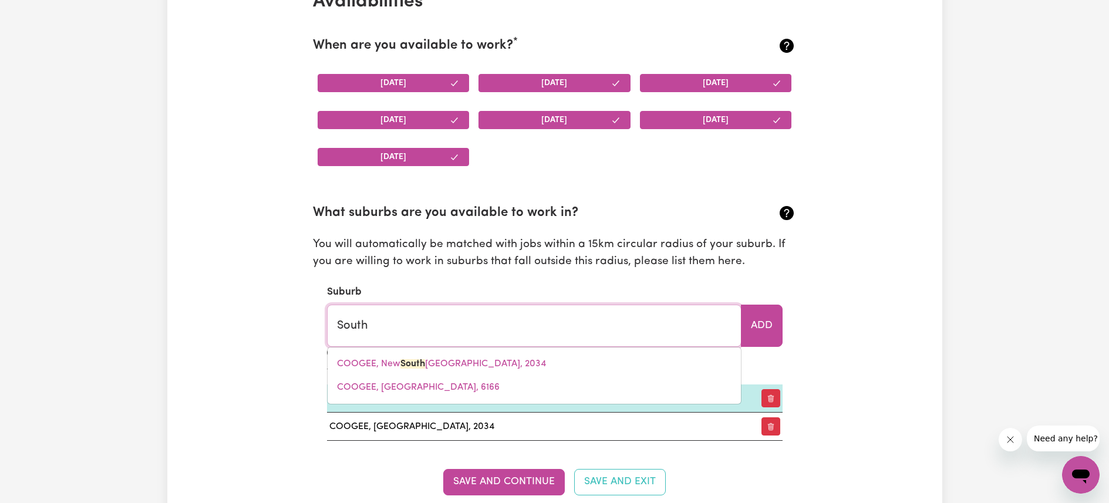
type input "[GEOGRAPHIC_DATA], [GEOGRAPHIC_DATA], 2640"
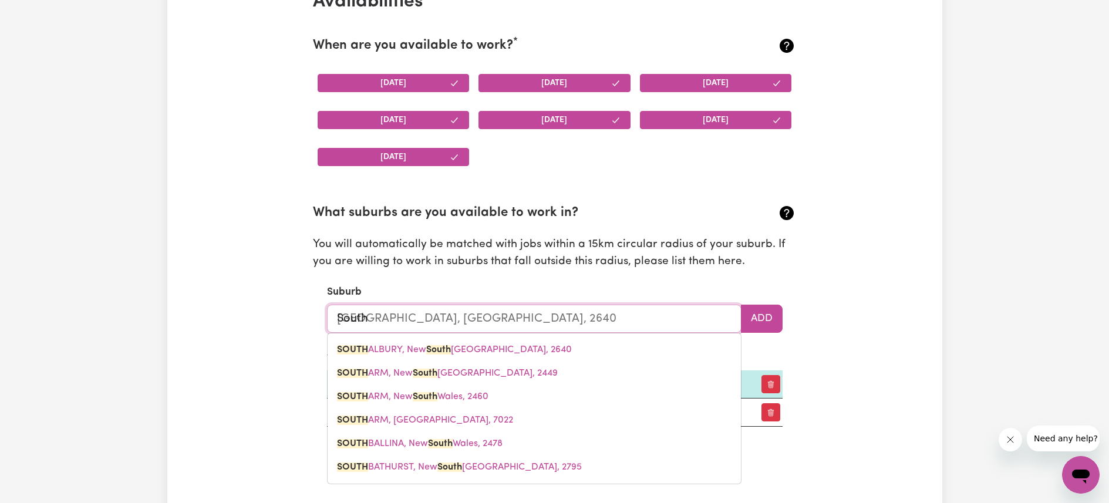
type input "South c"
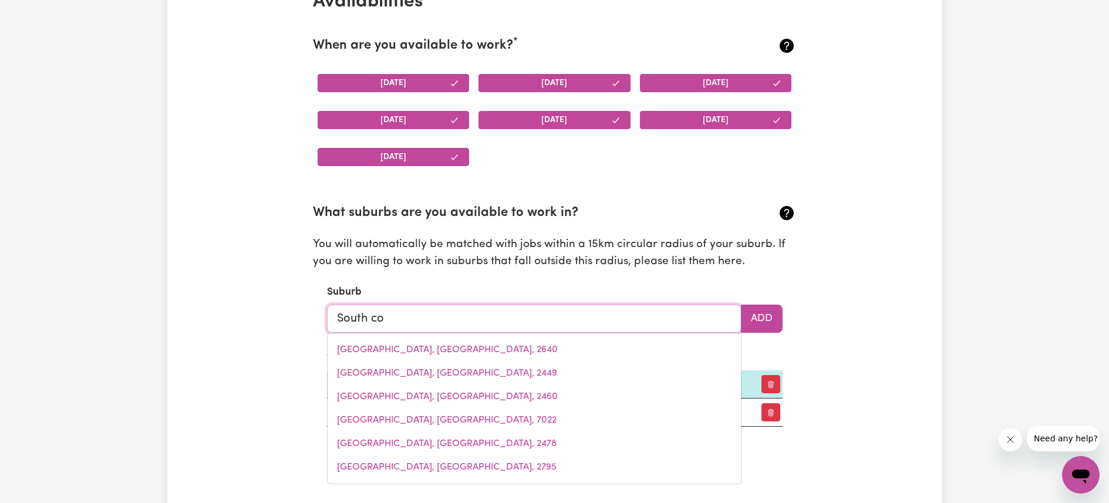
type input "South coo"
type input "South cooGEE, [GEOGRAPHIC_DATA], 2034"
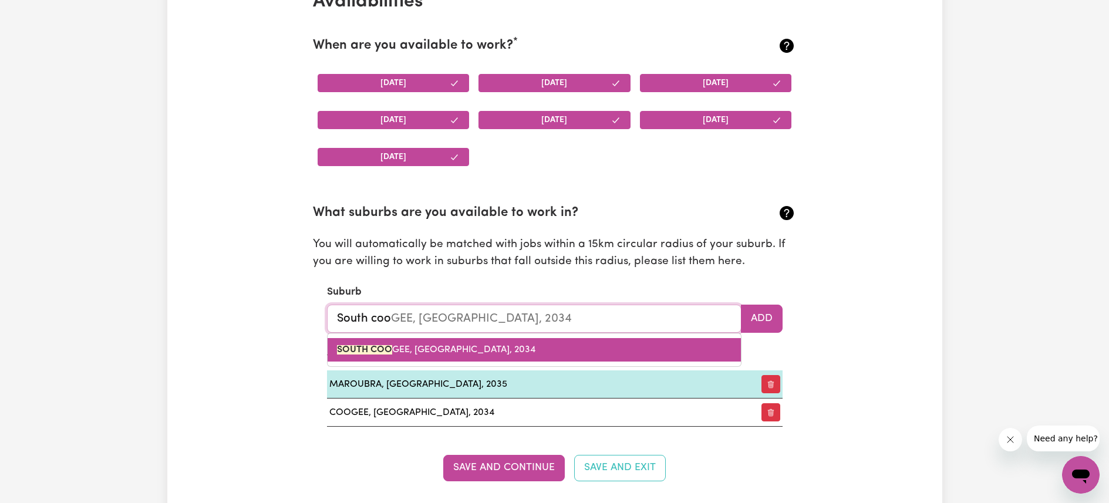
click at [577, 352] on link "SOUTH COO GEE, [GEOGRAPHIC_DATA], 2034" at bounding box center [533, 349] width 413 height 23
type input "[GEOGRAPHIC_DATA], [GEOGRAPHIC_DATA], 2034"
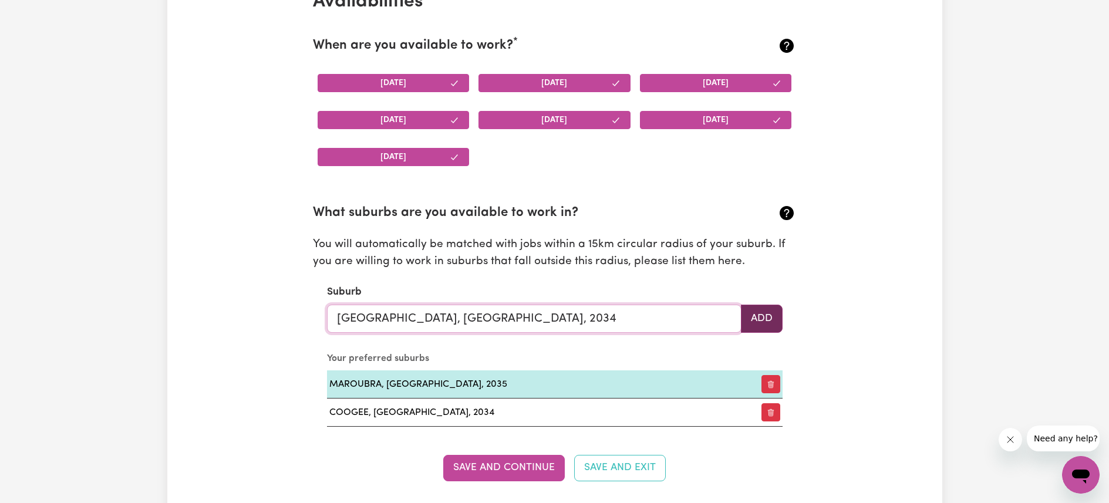
type input "[GEOGRAPHIC_DATA], [GEOGRAPHIC_DATA], 2034"
click at [766, 317] on button "Add" at bounding box center [762, 319] width 42 height 28
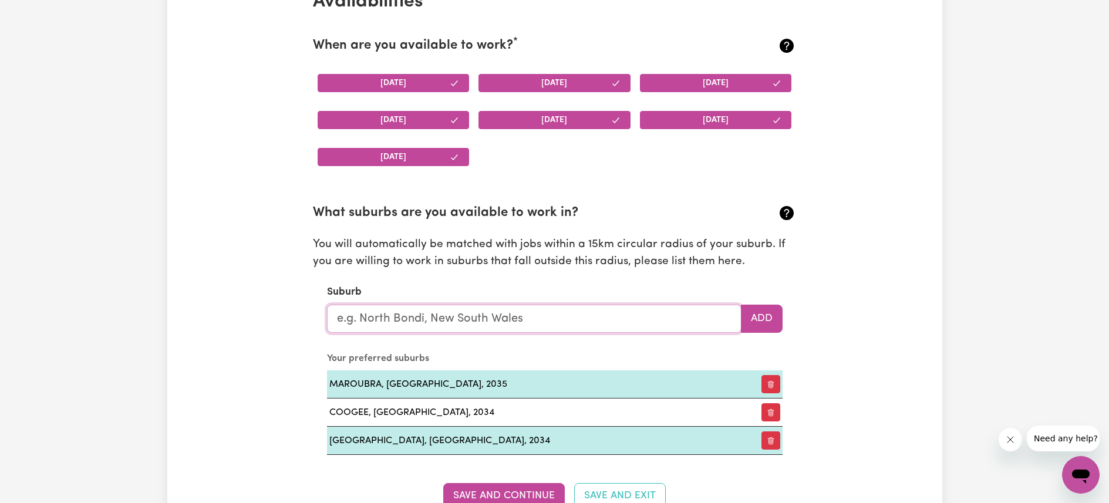
click at [625, 316] on input "text" at bounding box center [534, 319] width 414 height 28
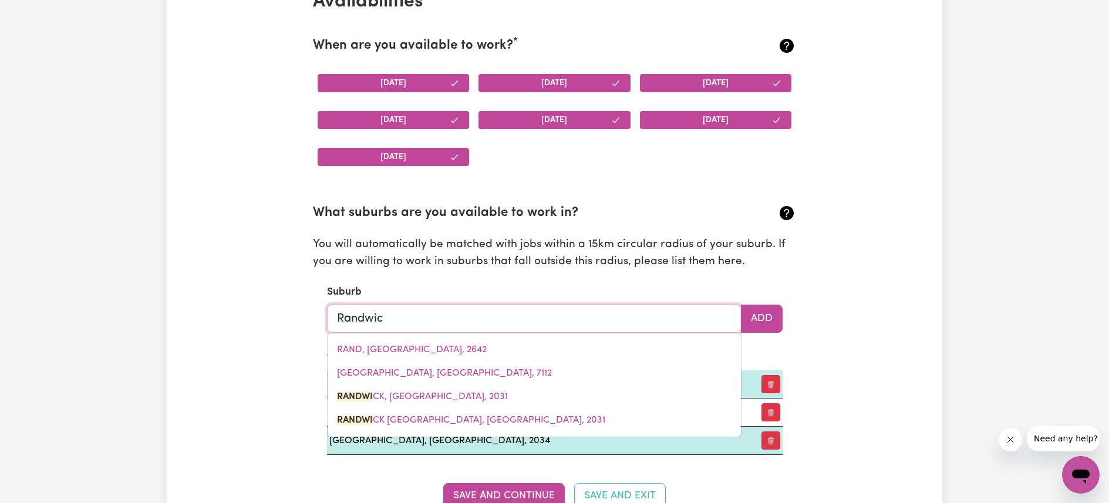
type input "Randwick"
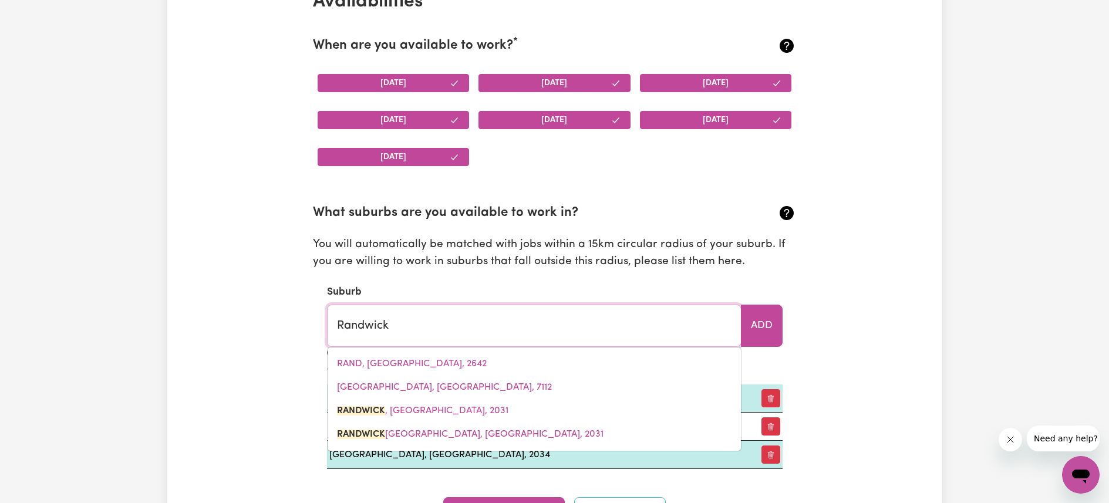
type input "[GEOGRAPHIC_DATA], [GEOGRAPHIC_DATA], 2031"
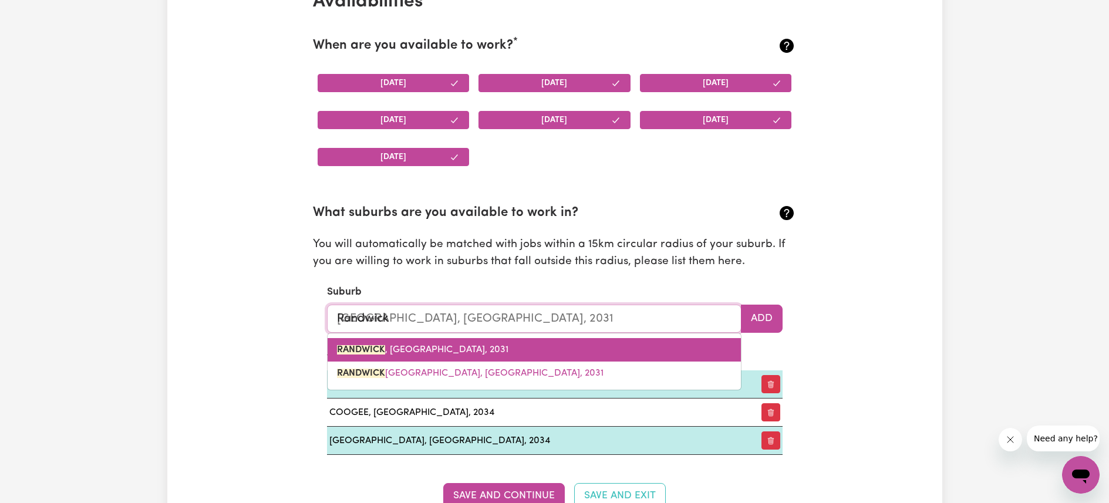
click at [549, 353] on link "[GEOGRAPHIC_DATA] , [GEOGRAPHIC_DATA], 2031" at bounding box center [533, 349] width 413 height 23
type input "[GEOGRAPHIC_DATA], [GEOGRAPHIC_DATA], 2031"
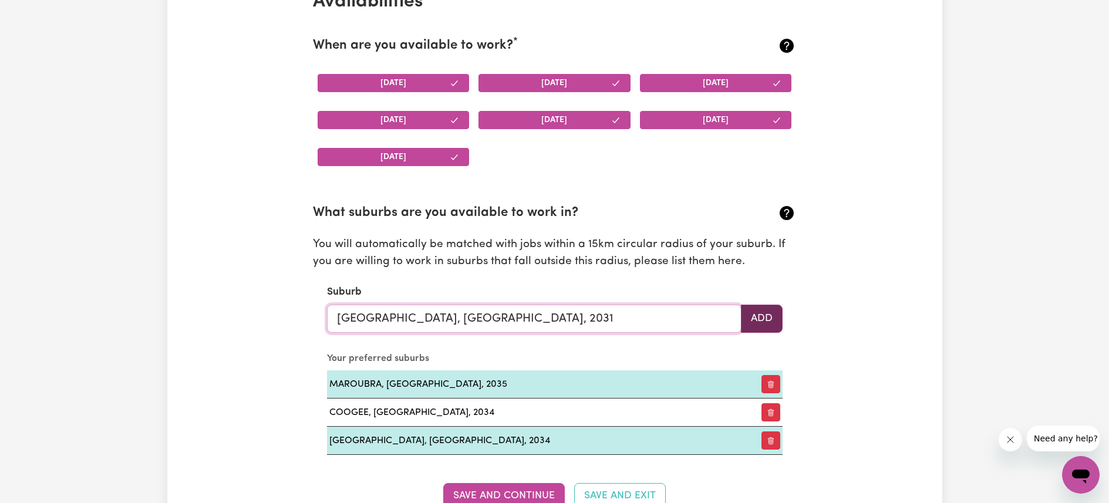
type input "[GEOGRAPHIC_DATA], [GEOGRAPHIC_DATA], 2031"
drag, startPoint x: 768, startPoint y: 316, endPoint x: 759, endPoint y: 319, distance: 9.3
click at [768, 316] on button "Add" at bounding box center [762, 319] width 42 height 28
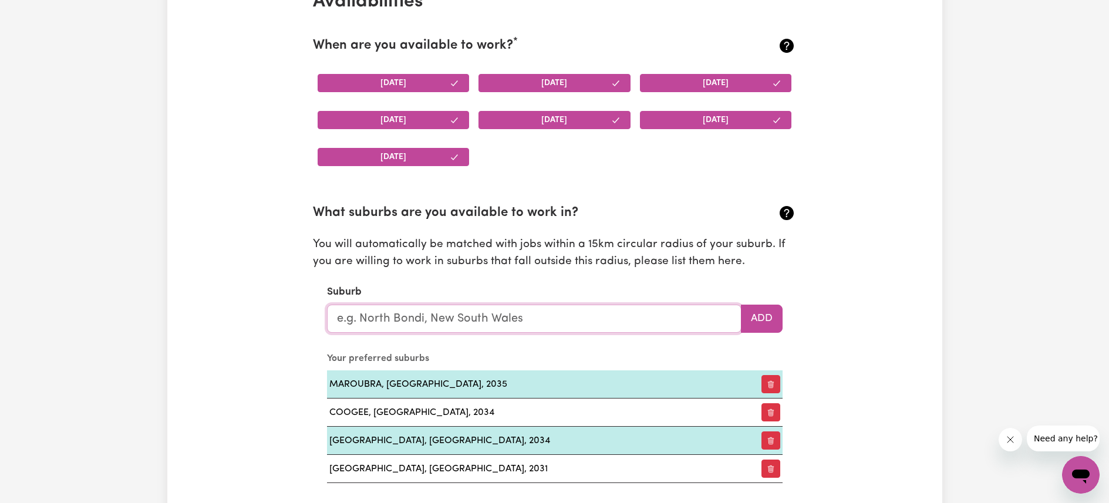
click at [609, 315] on input "text" at bounding box center [534, 319] width 414 height 28
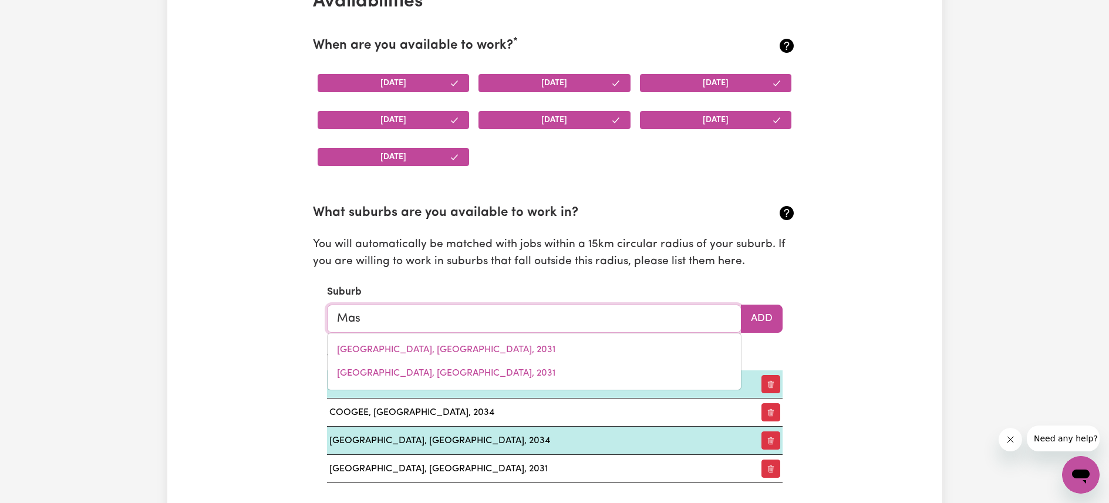
type input "Masc"
type input "MascOT, [GEOGRAPHIC_DATA], 2020"
type input "Masco"
type input "MascoT, [GEOGRAPHIC_DATA], 2020"
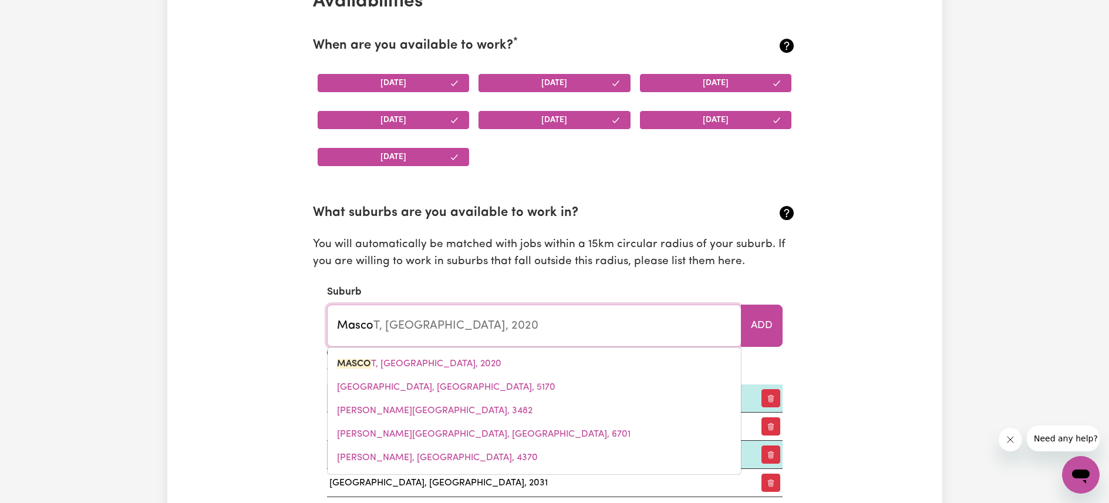
type input "Mascot"
type input "[GEOGRAPHIC_DATA], [GEOGRAPHIC_DATA], 2020"
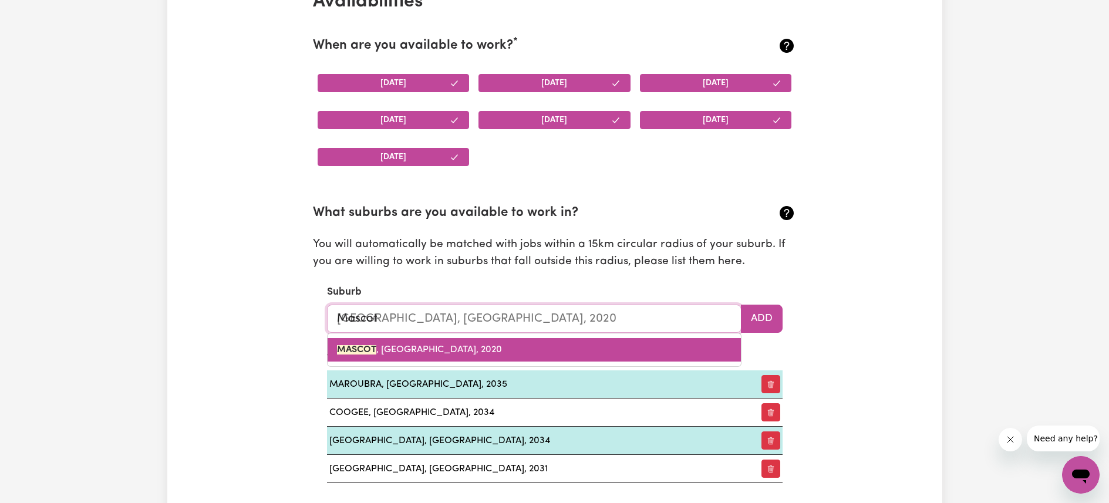
click at [610, 355] on link "MASCOT , [GEOGRAPHIC_DATA], 2020" at bounding box center [533, 349] width 413 height 23
type input "MASCOT, [GEOGRAPHIC_DATA], 2020"
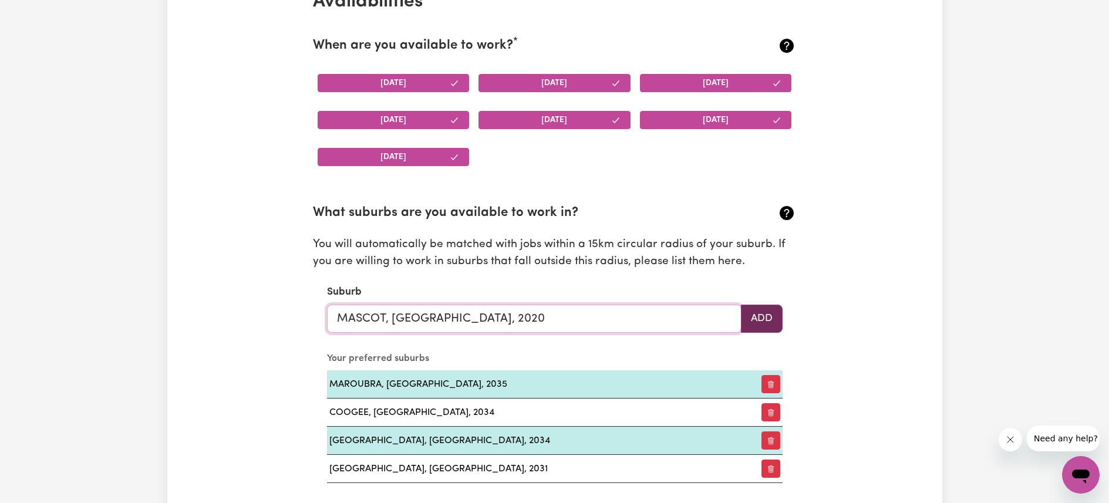
type input "MASCOT, [GEOGRAPHIC_DATA], 2020"
click at [769, 322] on button "Add" at bounding box center [762, 319] width 42 height 28
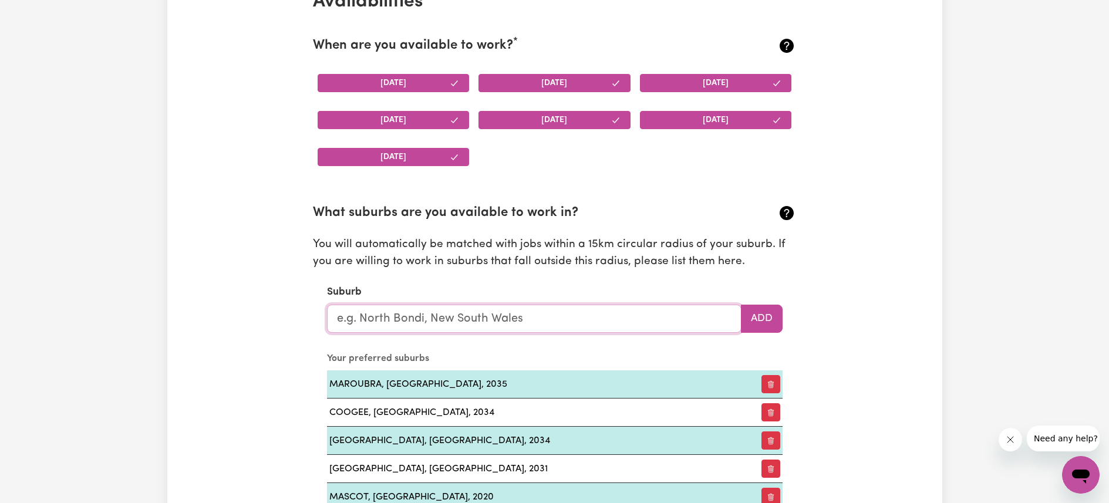
click at [574, 312] on input "text" at bounding box center [534, 319] width 414 height 28
type input "East"
type input "[GEOGRAPHIC_DATA], [GEOGRAPHIC_DATA], 2640"
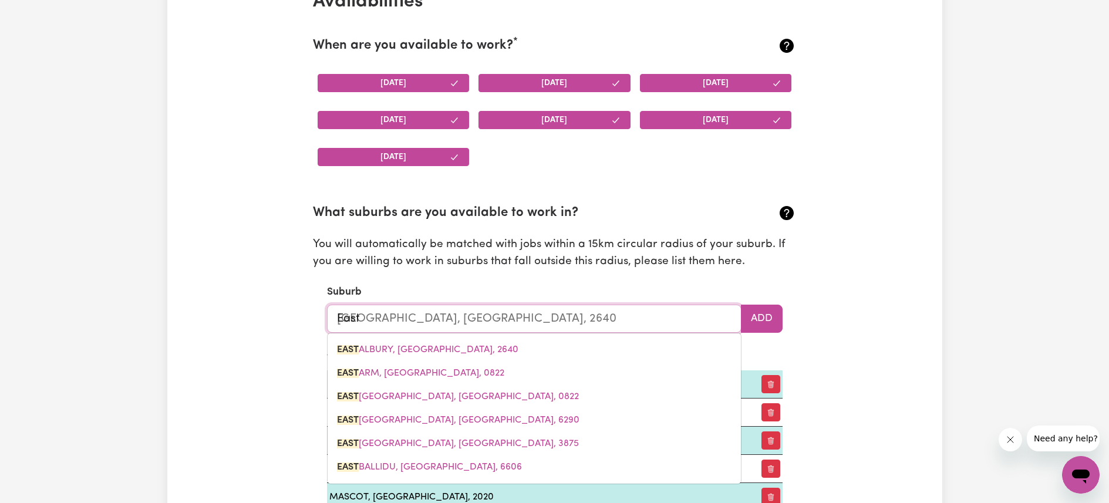
type input "Eastg"
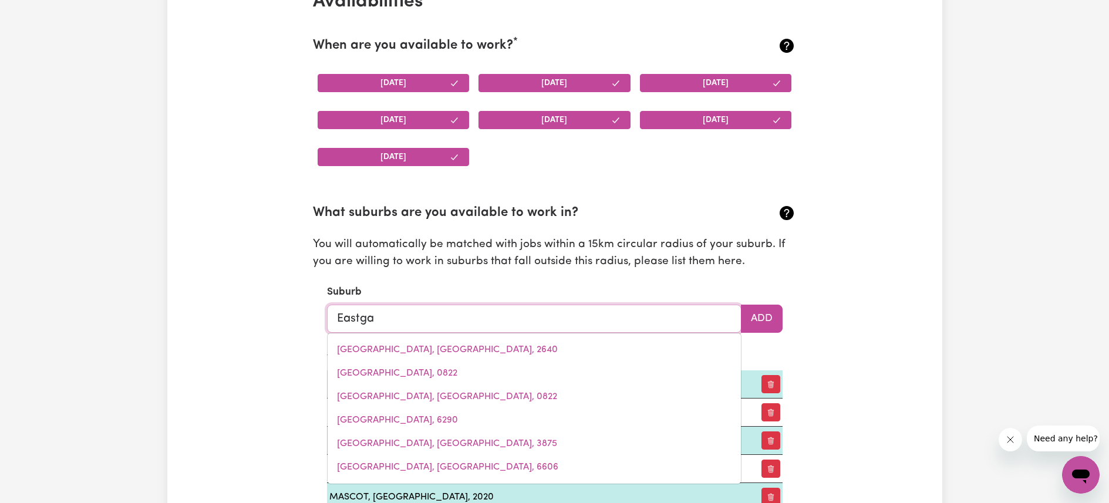
type input "Eastgar"
type input "[GEOGRAPHIC_DATA], [GEOGRAPHIC_DATA], 2036"
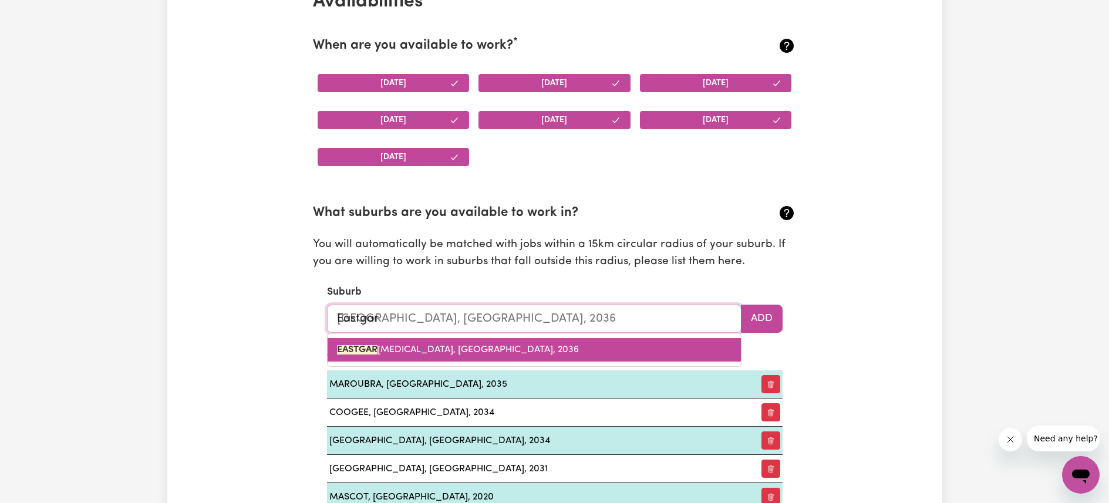
click at [549, 349] on link "EASTGAR [MEDICAL_DATA], [GEOGRAPHIC_DATA], 2036" at bounding box center [533, 349] width 413 height 23
type input "EASTGARDENS, [GEOGRAPHIC_DATA], 2036"
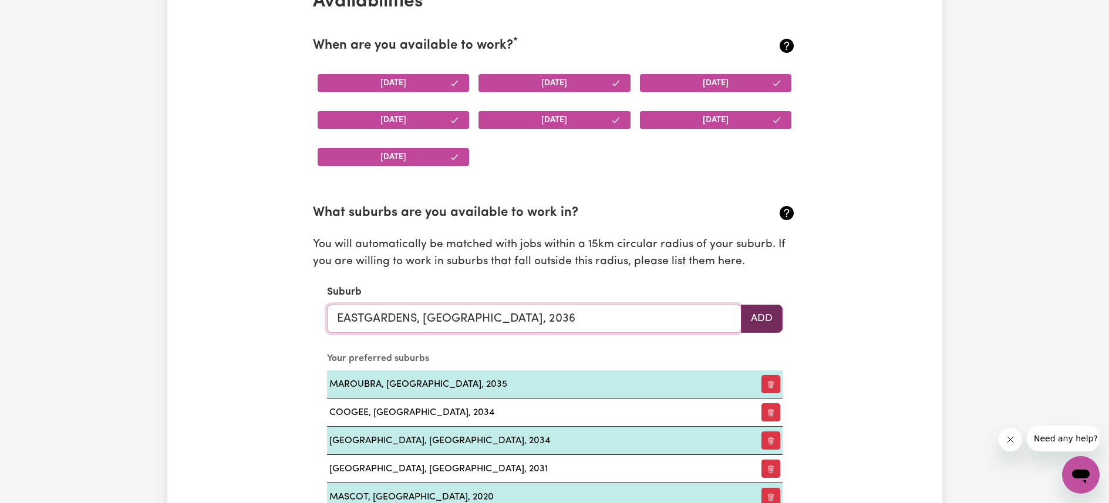
type input "EASTGARDENS, [GEOGRAPHIC_DATA], 2036"
click at [760, 318] on button "Add" at bounding box center [762, 319] width 42 height 28
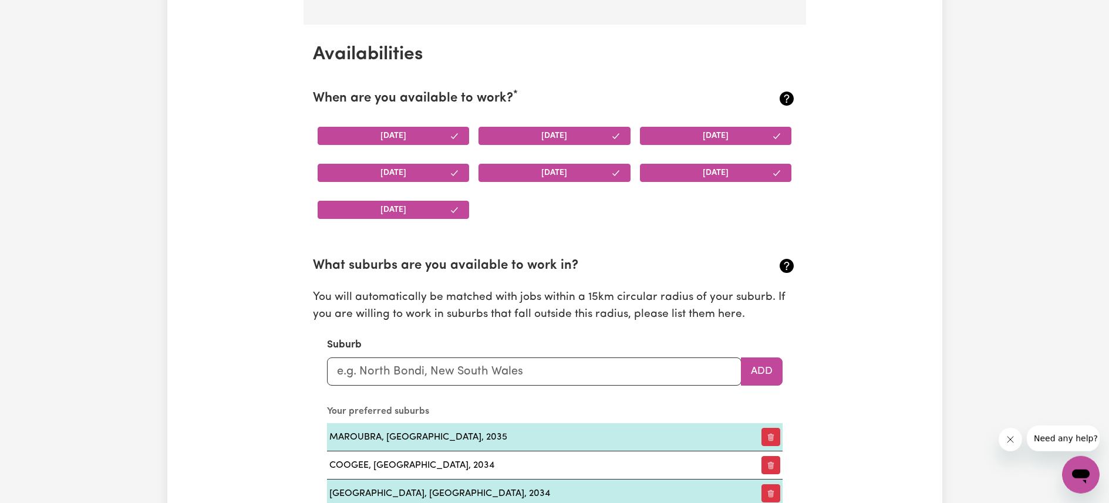
scroll to position [1072, 0]
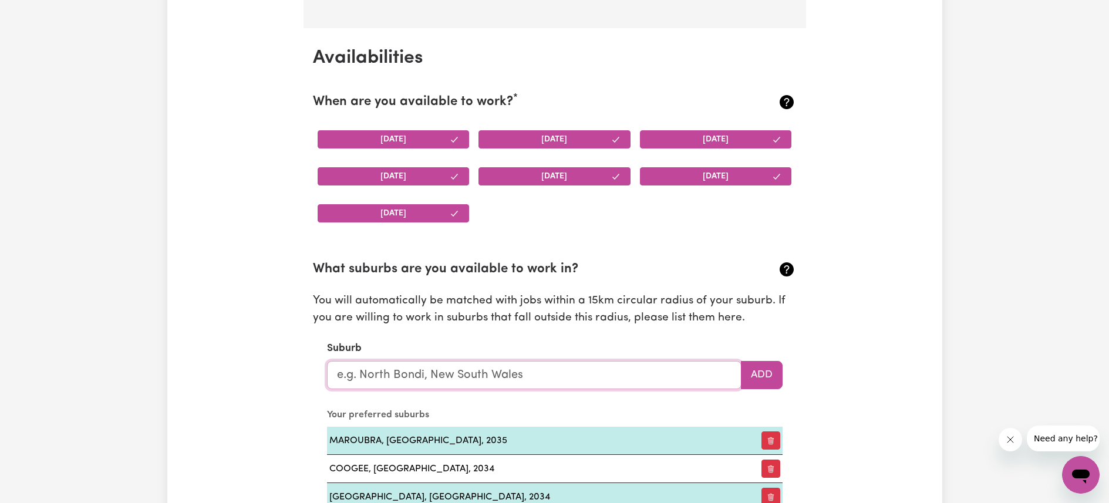
click at [551, 369] on input "text" at bounding box center [534, 375] width 414 height 28
type input "bondi"
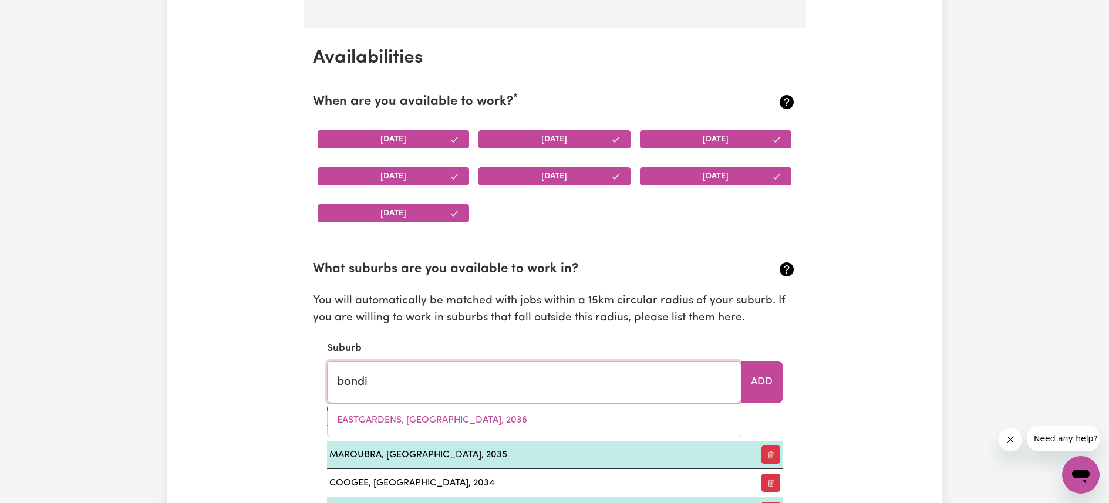
type input "bondi, [GEOGRAPHIC_DATA], 2026"
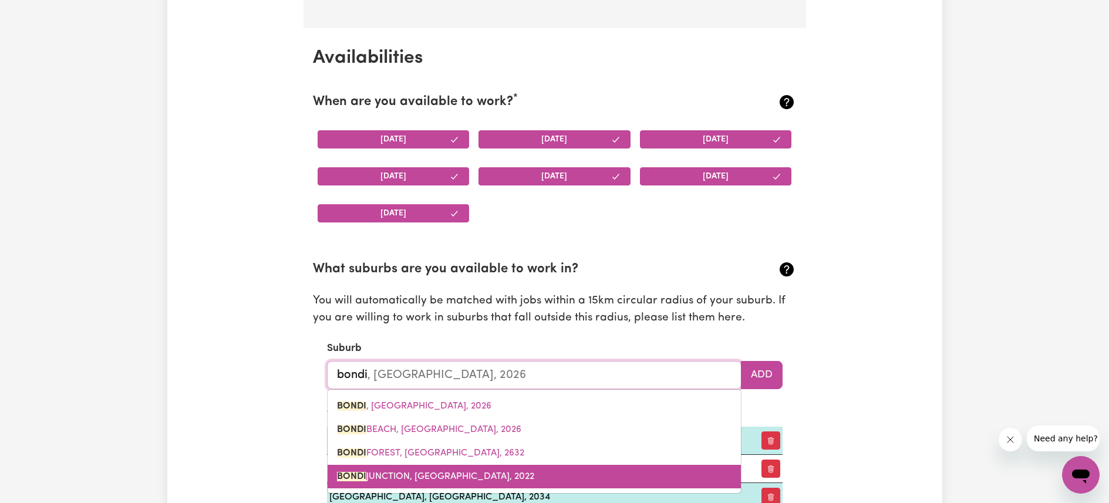
click at [502, 477] on span "[GEOGRAPHIC_DATA], [GEOGRAPHIC_DATA], 2022" at bounding box center [435, 476] width 197 height 9
type input "[GEOGRAPHIC_DATA], [GEOGRAPHIC_DATA], 2022"
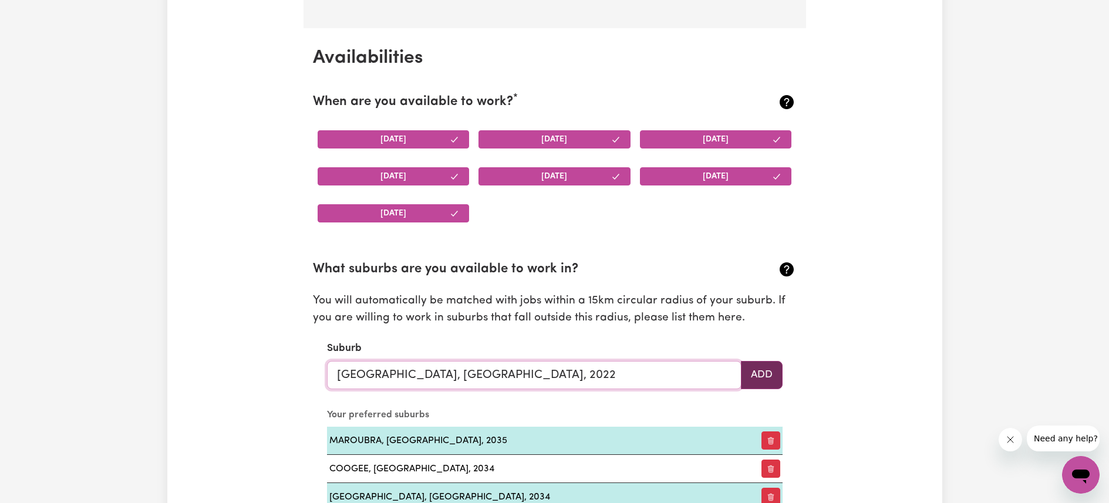
type input "[GEOGRAPHIC_DATA], [GEOGRAPHIC_DATA], 2022"
click at [766, 380] on button "Add" at bounding box center [762, 375] width 42 height 28
click at [577, 373] on input "text" at bounding box center [534, 375] width 414 height 28
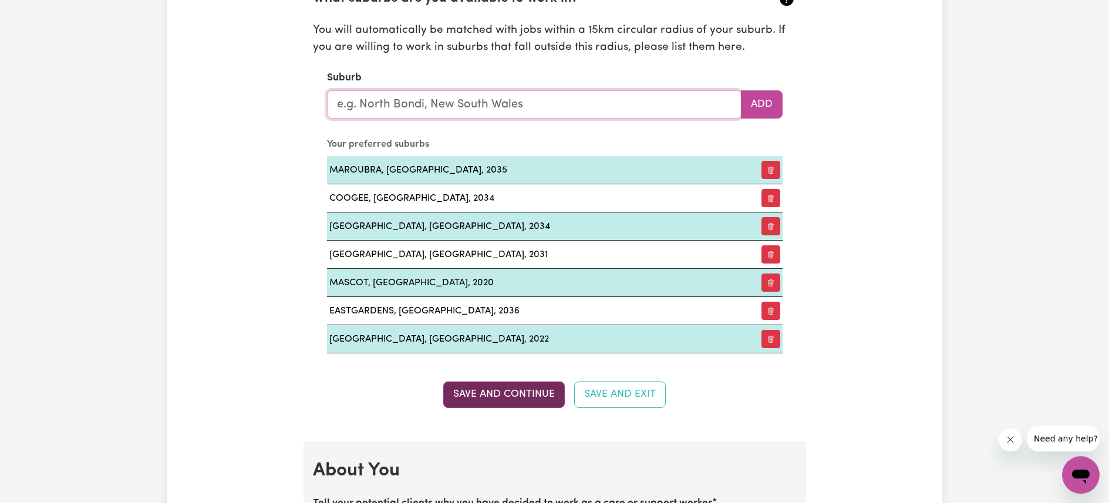
scroll to position [1344, 0]
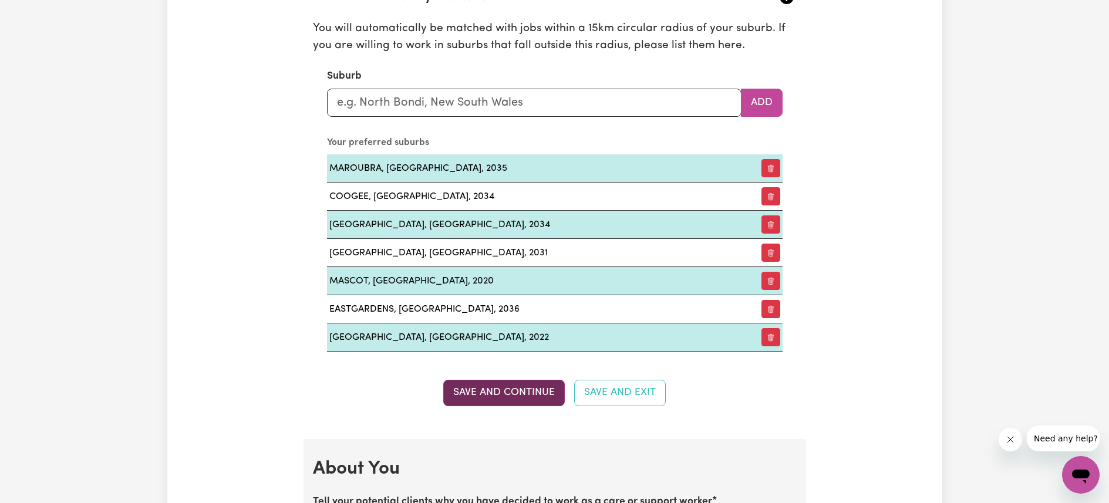
click at [489, 385] on button "Save and Continue" at bounding box center [503, 393] width 121 height 26
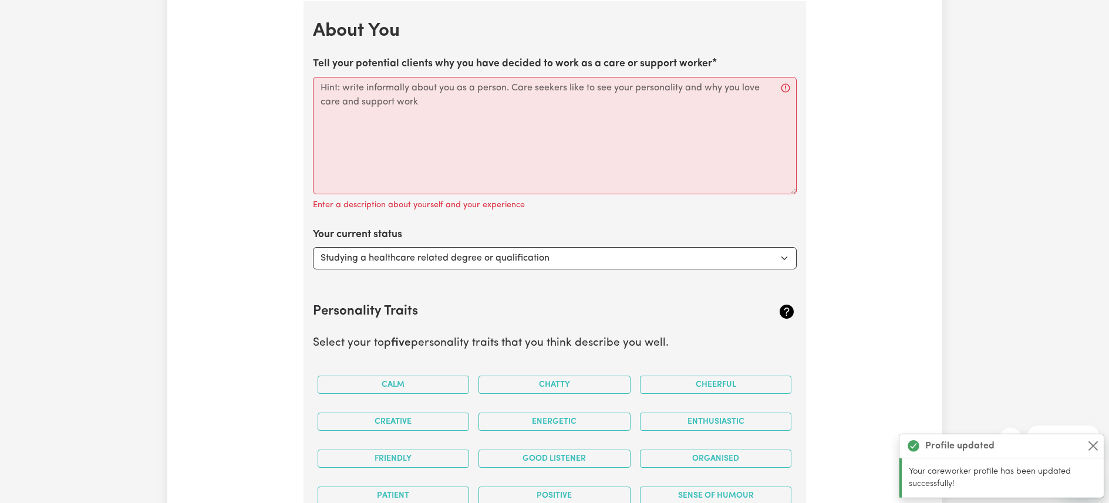
scroll to position [1782, 0]
click at [444, 129] on textarea "Tell your potential clients why you have decided to work as a care or support w…" at bounding box center [555, 134] width 484 height 117
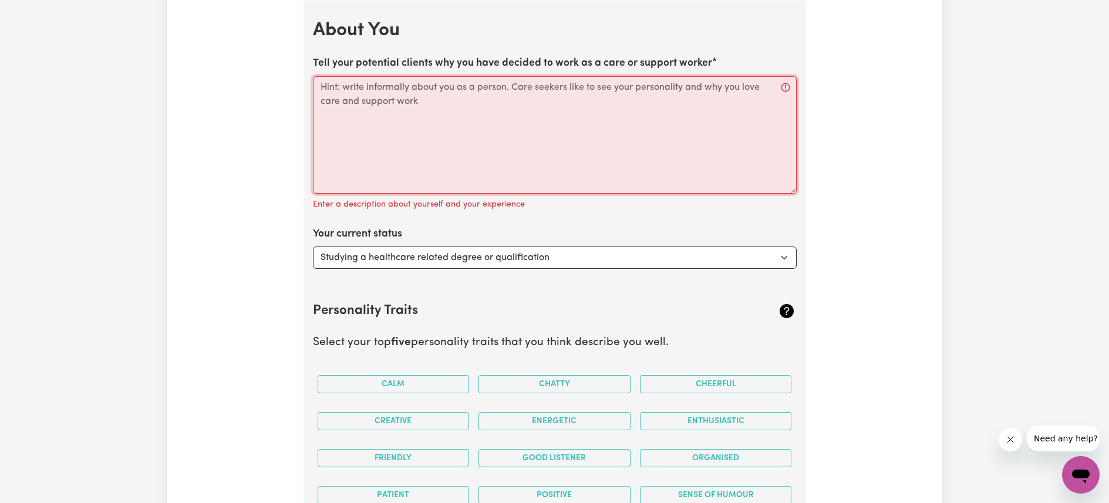
click at [484, 156] on textarea "Tell your potential clients why you have decided to work as a care or support w…" at bounding box center [555, 134] width 484 height 117
paste textarea "Hello, I'm [PERSON_NAME]! I am a fun and adventurous recent law graduate. I lov…"
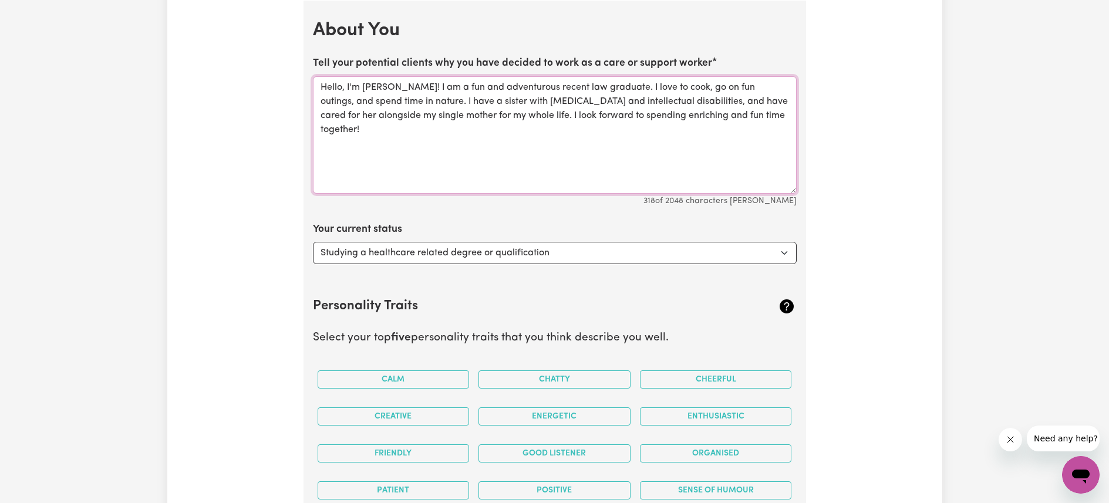
click at [554, 100] on textarea "Hello, I'm [PERSON_NAME]! I am a fun and adventurous recent law graduate. I lov…" at bounding box center [555, 134] width 484 height 117
click at [566, 85] on textarea "Hello, I'm [PERSON_NAME]! I am a fun and adventurous recent law graduate. I lov…" at bounding box center [555, 134] width 484 height 117
click at [750, 125] on textarea "Hello, I'm [PERSON_NAME]! I am a fun and adventurous recent law graduate. I lov…" at bounding box center [555, 134] width 484 height 117
type textarea "Hello, I'm [PERSON_NAME]! I am a fun and adventurous recent law graduate. I lov…"
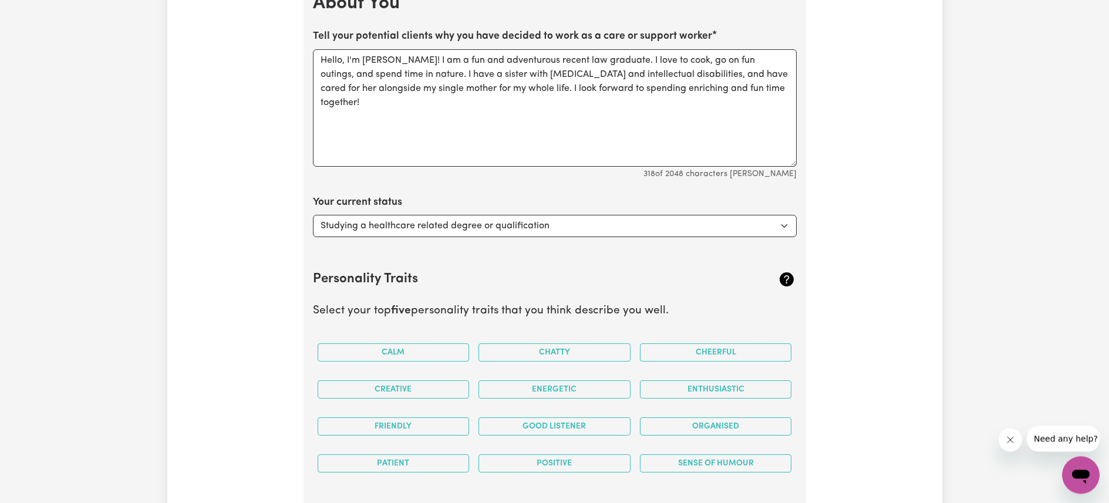
scroll to position [1810, 0]
select select "Looking for work - I just graduated"
click option "Looking for work - I just graduated" at bounding box center [0, 0] width 0 height 0
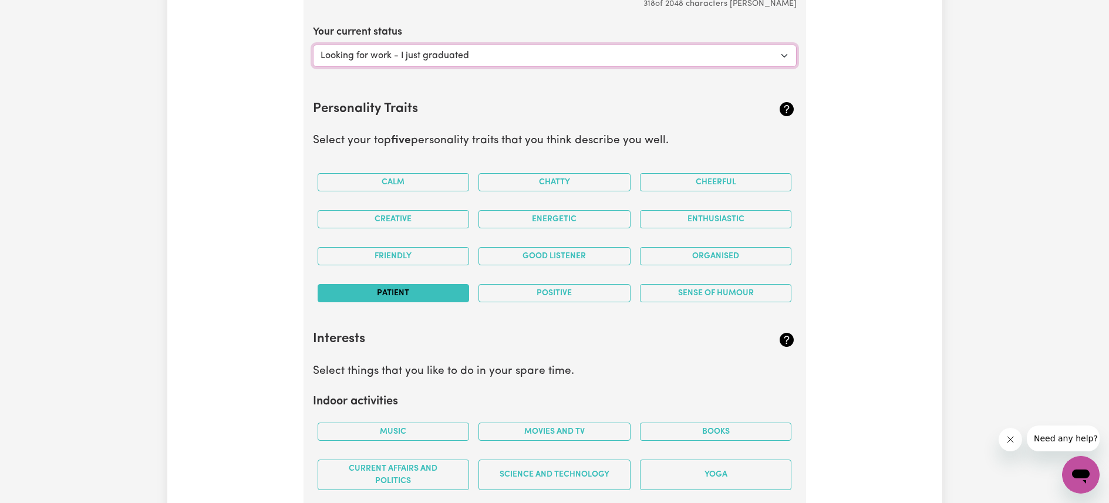
scroll to position [1989, 0]
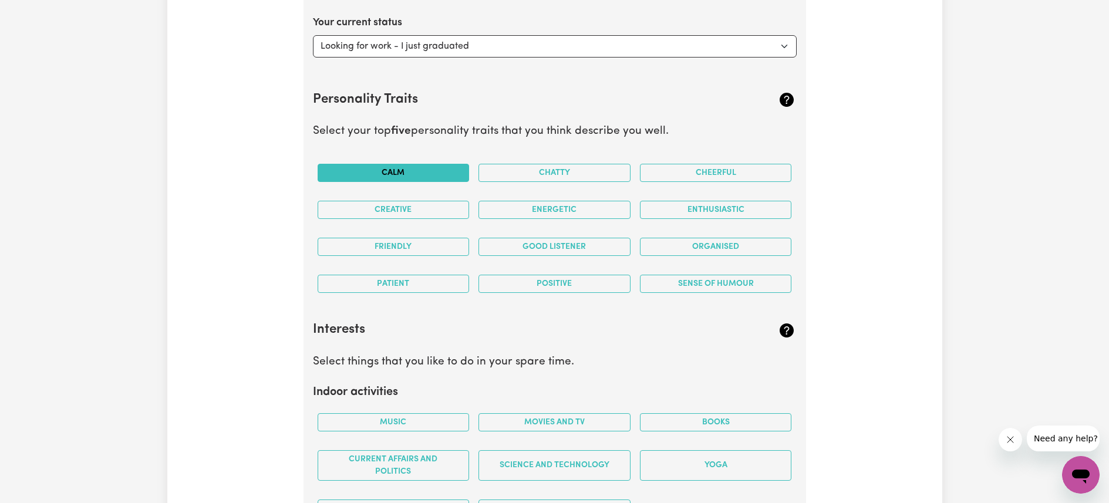
click at [416, 176] on button "Calm" at bounding box center [393, 173] width 152 height 18
click at [403, 243] on button "Friendly" at bounding box center [393, 247] width 152 height 18
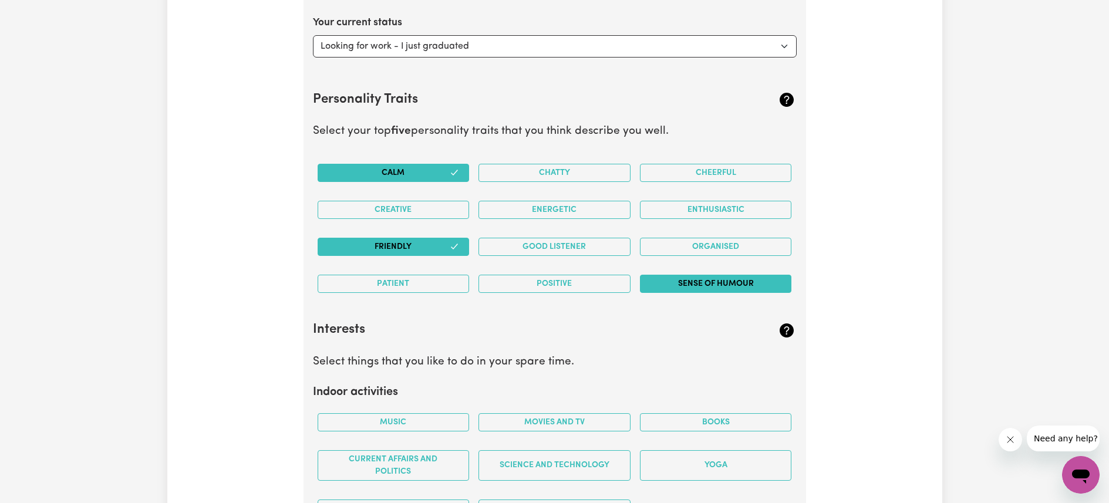
click at [699, 280] on button "Sense of Humour" at bounding box center [716, 284] width 152 height 18
click at [700, 207] on button "Enthusiastic" at bounding box center [716, 210] width 152 height 18
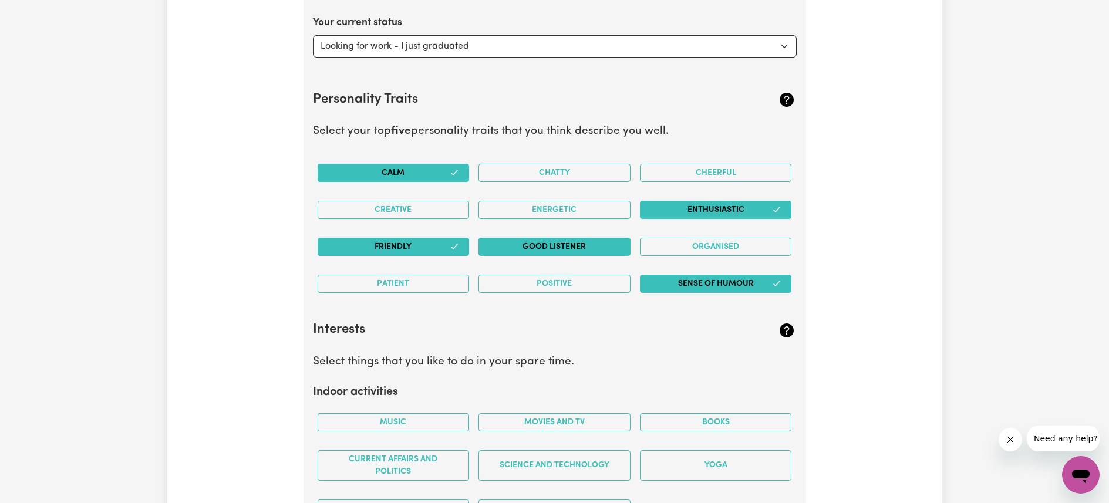
click at [584, 244] on button "Good Listener" at bounding box center [554, 247] width 152 height 18
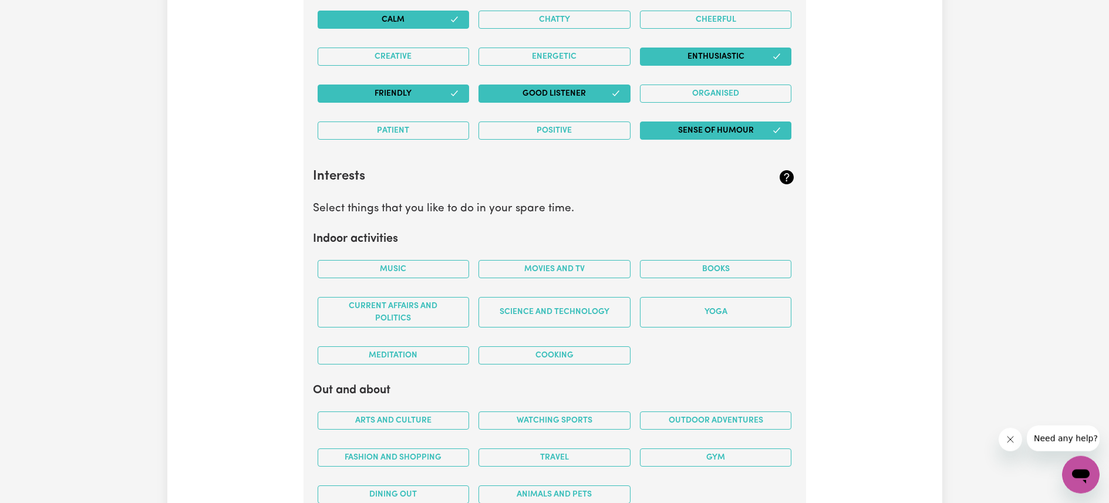
scroll to position [2167, 0]
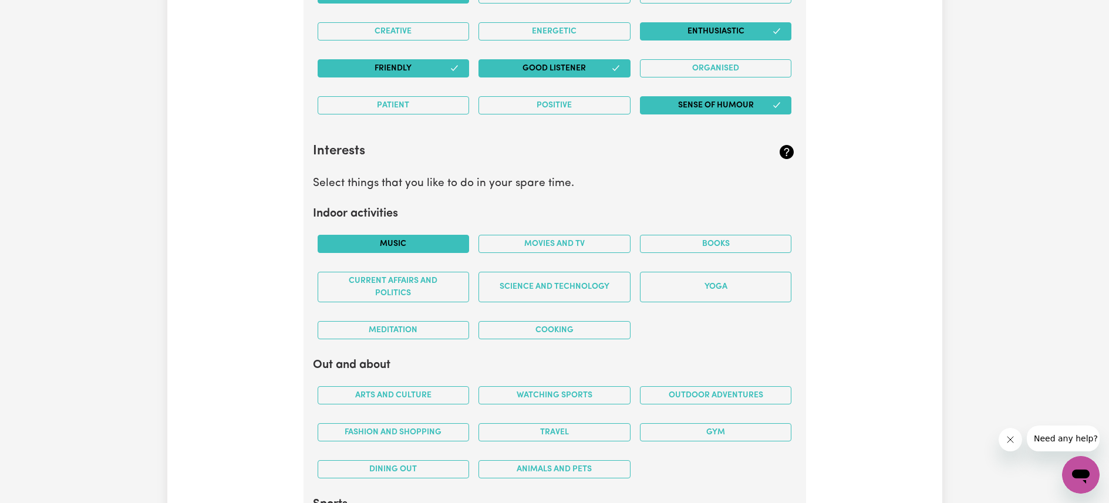
click at [393, 238] on button "Music" at bounding box center [393, 244] width 152 height 18
click at [687, 245] on button "Books" at bounding box center [716, 244] width 152 height 18
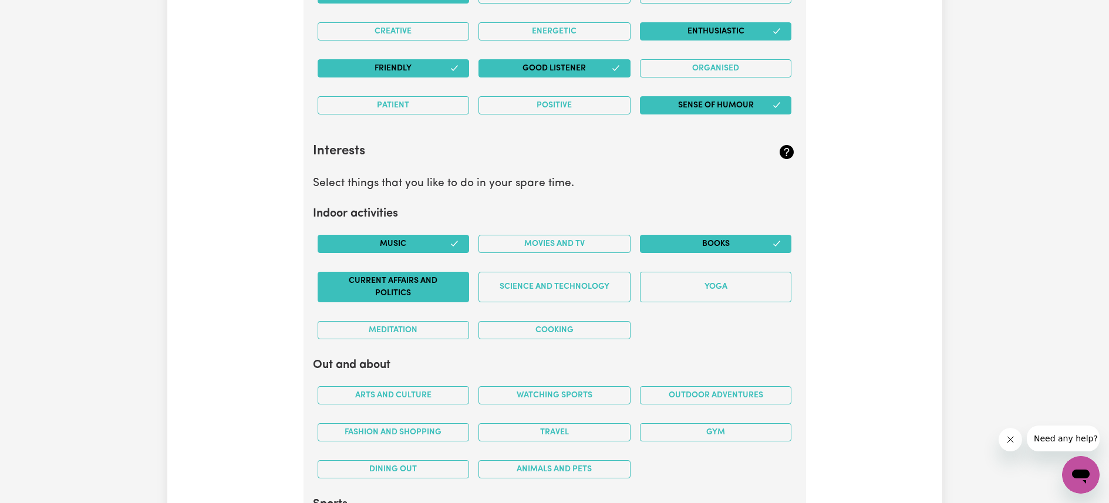
click at [399, 290] on button "Current Affairs and Politics" at bounding box center [393, 287] width 152 height 31
click at [604, 286] on button "Science and Technology" at bounding box center [554, 287] width 152 height 31
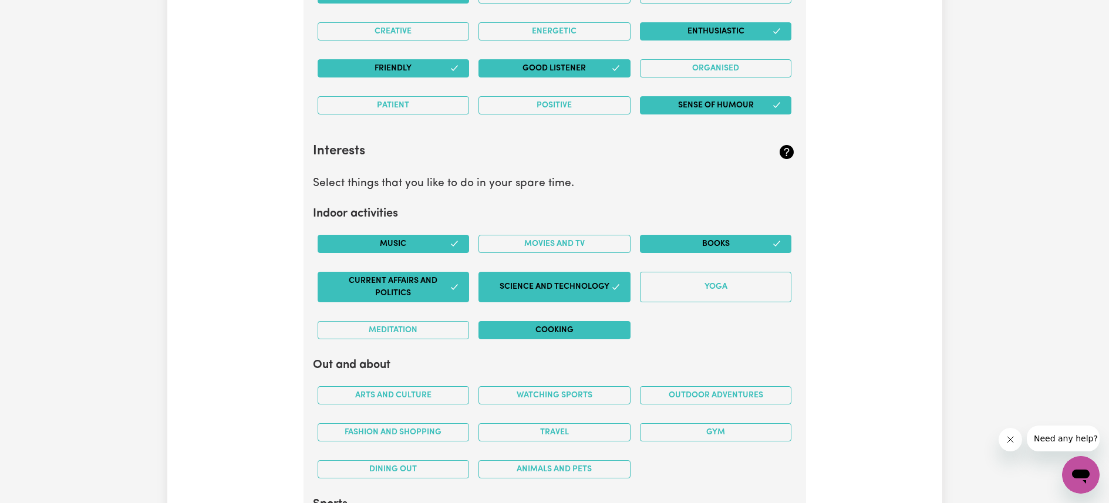
click at [587, 336] on button "Cooking" at bounding box center [554, 330] width 152 height 18
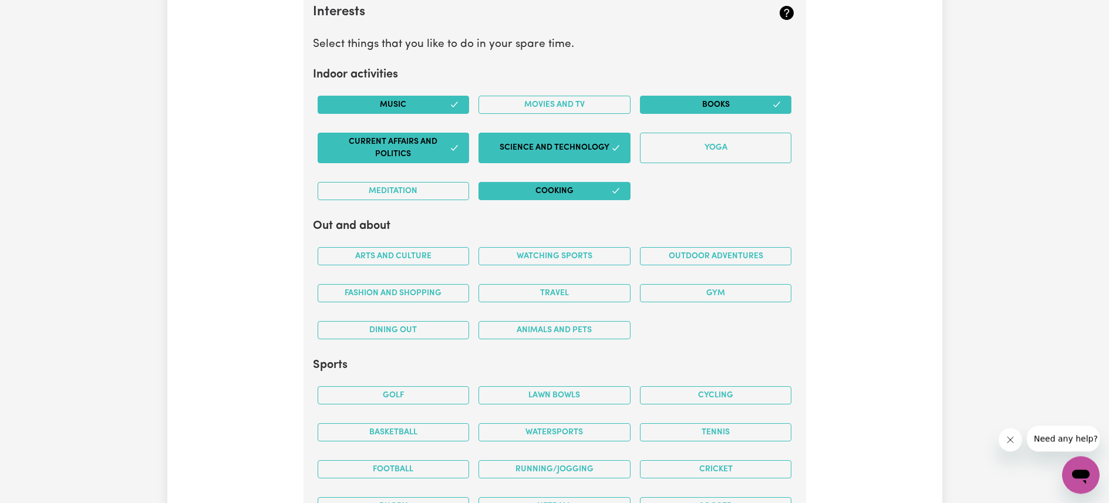
scroll to position [2308, 0]
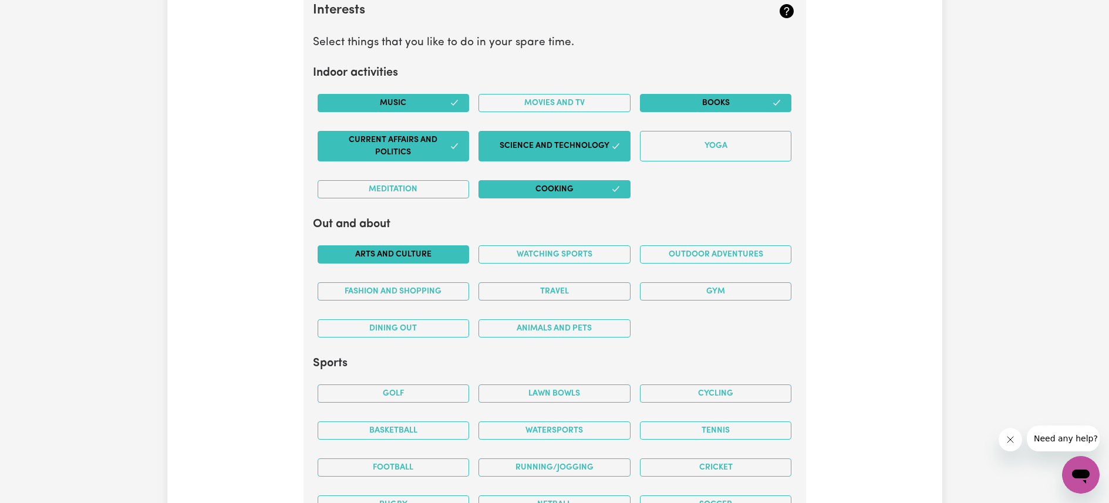
click at [364, 253] on button "Arts and Culture" at bounding box center [393, 254] width 152 height 18
click at [522, 292] on button "Travel" at bounding box center [554, 291] width 152 height 18
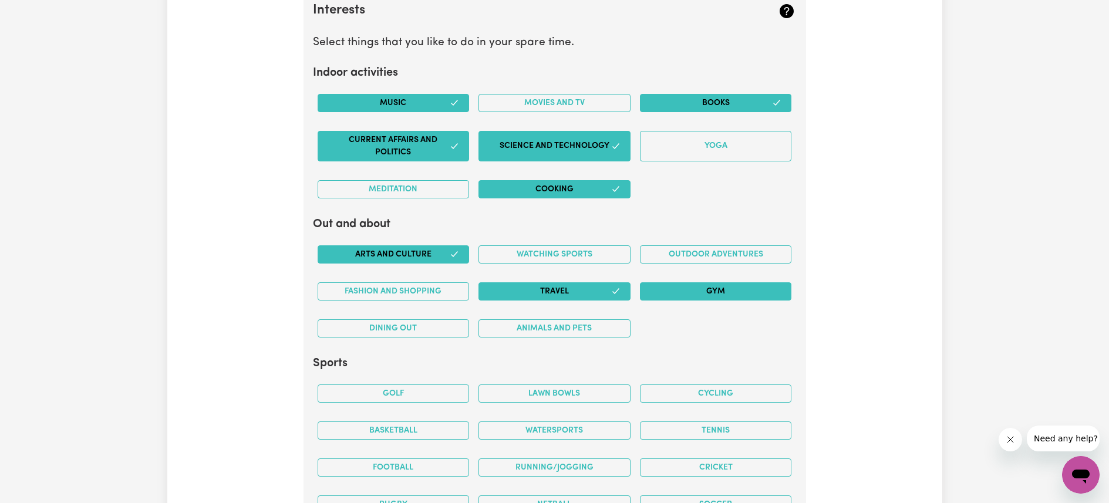
click at [668, 288] on button "Gym" at bounding box center [716, 291] width 152 height 18
click at [661, 253] on button "Outdoor adventures" at bounding box center [716, 254] width 152 height 18
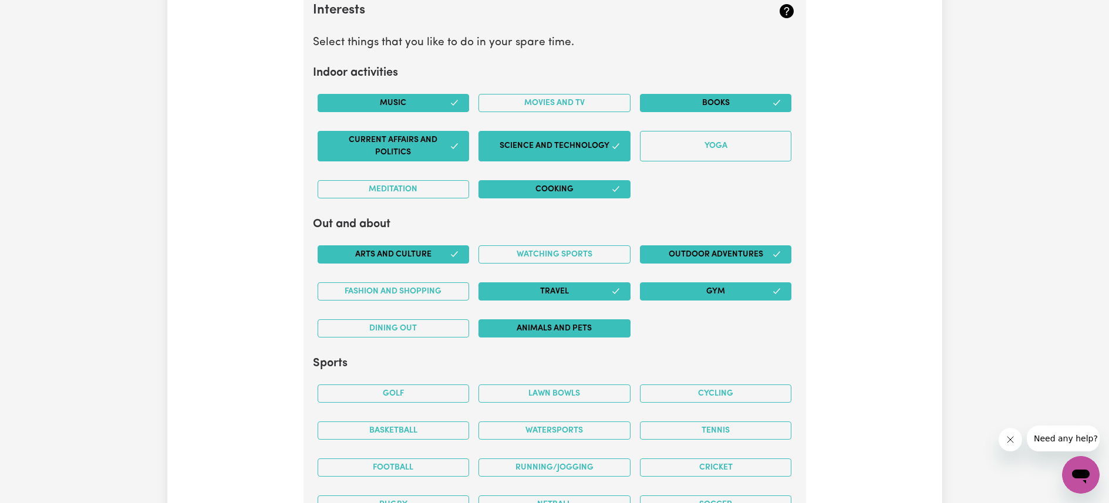
click at [541, 321] on button "Animals and pets" at bounding box center [554, 328] width 152 height 18
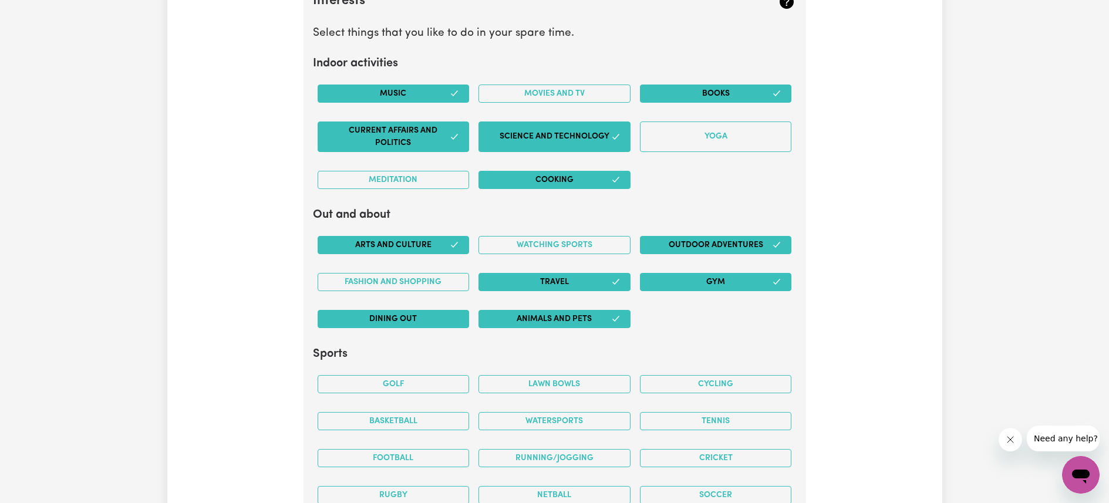
click at [337, 320] on button "Dining out" at bounding box center [393, 319] width 152 height 18
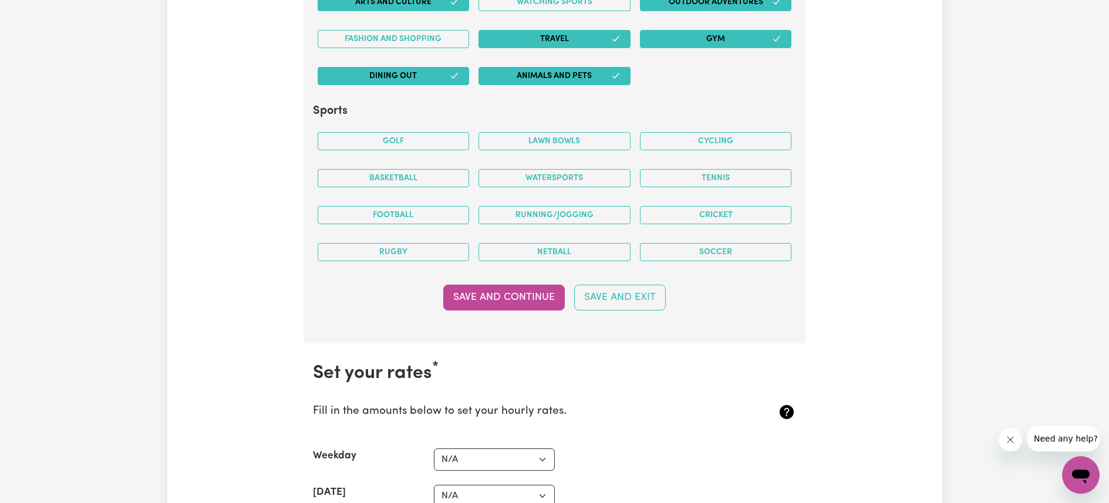
scroll to position [2562, 0]
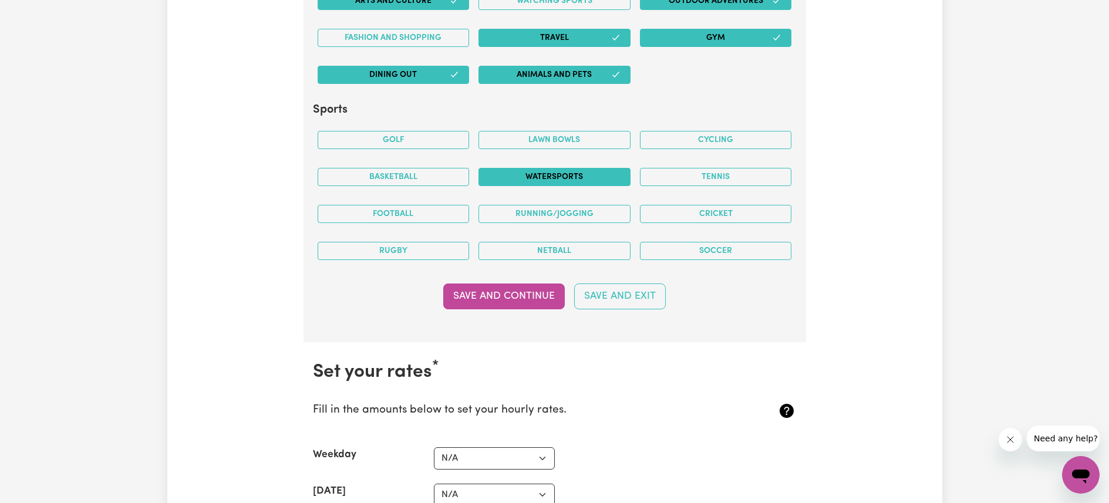
click at [516, 175] on button "Watersports" at bounding box center [554, 177] width 152 height 18
click at [495, 295] on button "Save and Continue" at bounding box center [503, 296] width 121 height 26
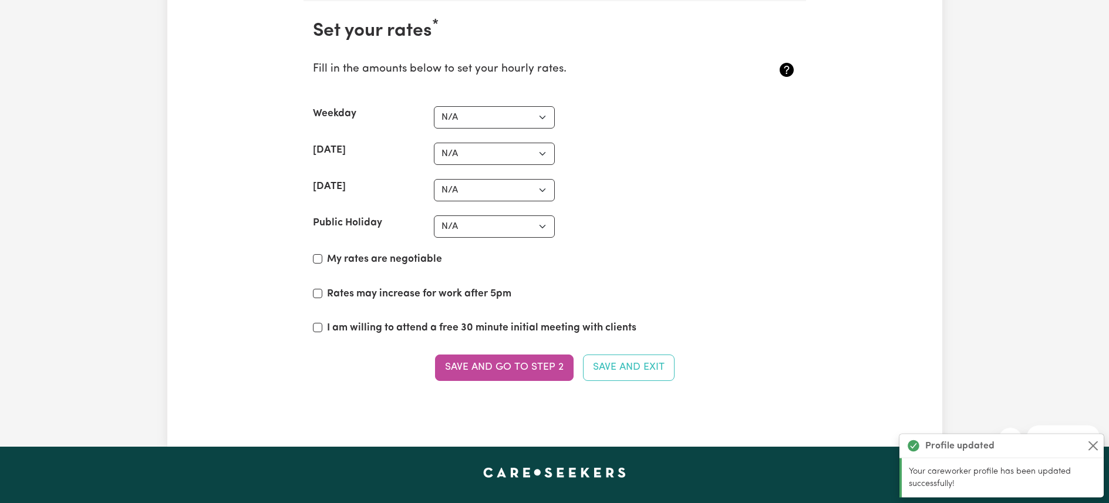
scroll to position [2903, 0]
click at [434, 106] on select "N/A $37 $38 $39 $40 $41 $42 $43 $44 $45 $46 $47 $48 $49 $50 $51 $52 $53 $54 $55…" at bounding box center [494, 117] width 121 height 22
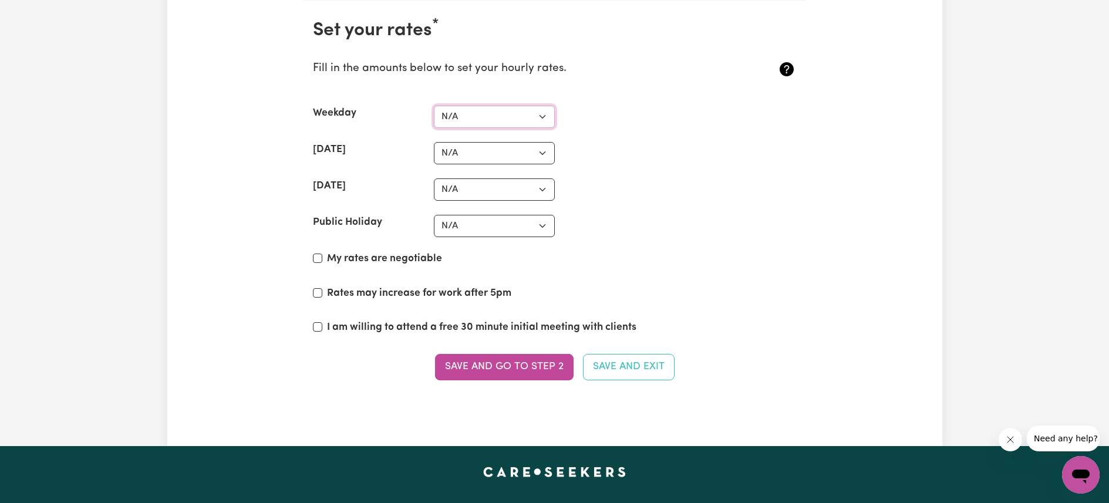
select select "59"
click option "$59" at bounding box center [0, 0] width 0 height 0
click at [434, 142] on select "N/A $37 $38 $39 $40 $41 $42 $43 $44 $45 $46 $47 $48 $49 $50 $51 $52 $53 $54 $55…" at bounding box center [494, 153] width 121 height 22
select select "69"
click option "$69" at bounding box center [0, 0] width 0 height 0
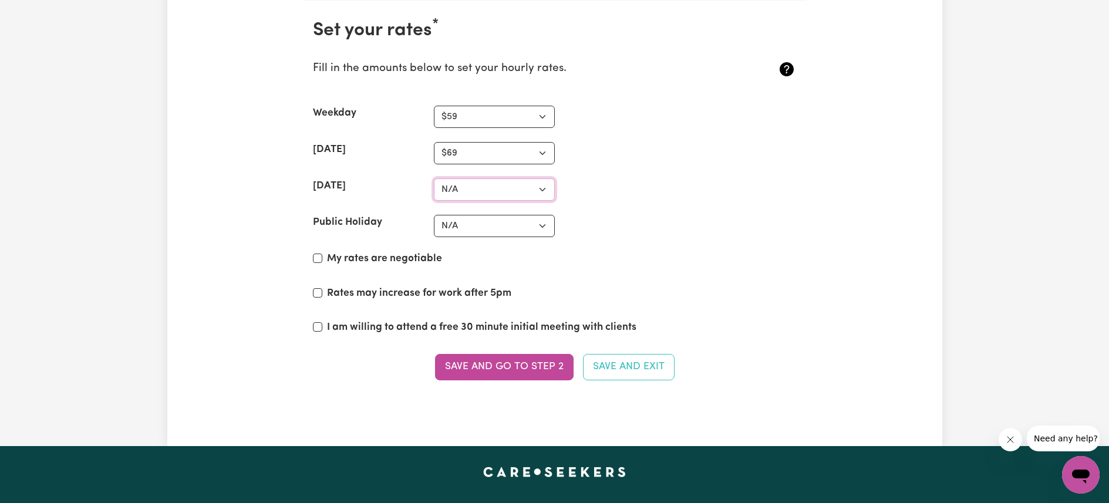
click at [434, 178] on select "N/A $37 $38 $39 $40 $41 $42 $43 $44 $45 $46 $47 $48 $49 $50 $51 $52 $53 $54 $55…" at bounding box center [494, 189] width 121 height 22
select select "75"
click option "$75" at bounding box center [0, 0] width 0 height 0
click at [434, 215] on select "N/A $37 $38 $39 $40 $41 $42 $43 $44 $45 $46 $47 $48 $49 $50 $51 $52 $53 $54 $55…" at bounding box center [494, 226] width 121 height 22
select select "75"
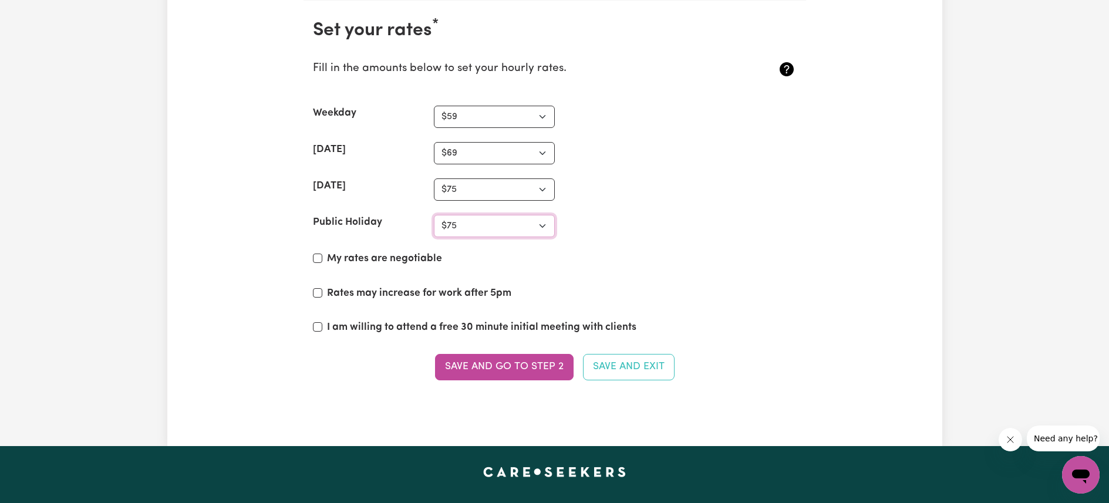
click option "$75" at bounding box center [0, 0] width 0 height 0
click at [418, 261] on label "My rates are negotiable" at bounding box center [384, 258] width 115 height 15
click at [322, 261] on input "My rates are negotiable" at bounding box center [317, 258] width 9 height 9
checkbox input "true"
click at [491, 326] on label "I am willing to attend a free 30 minute initial meeting with clients" at bounding box center [481, 327] width 309 height 15
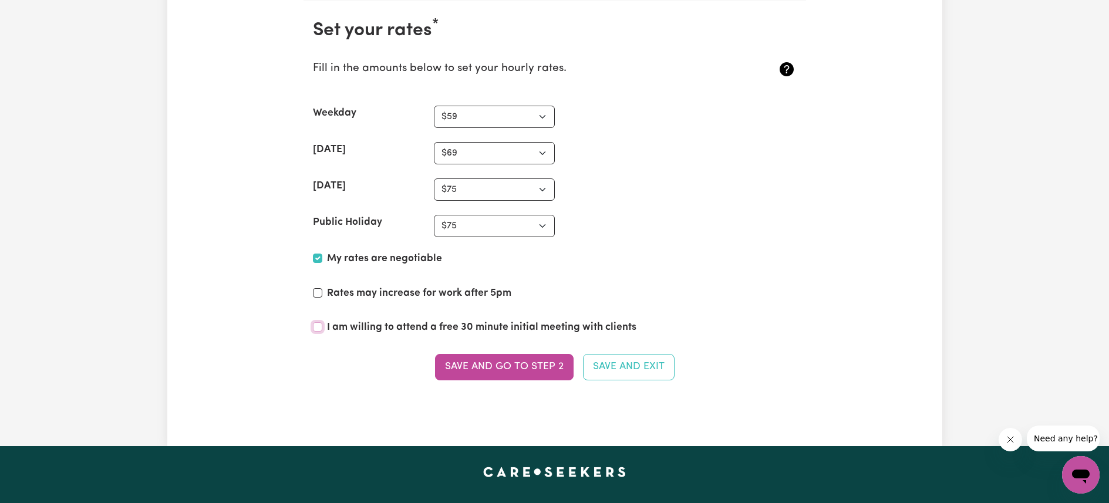
click at [322, 326] on input "I am willing to attend a free 30 minute initial meeting with clients" at bounding box center [317, 326] width 9 height 9
checkbox input "true"
click at [451, 295] on label "Rates may increase for work after 5pm" at bounding box center [419, 293] width 184 height 15
click at [322, 295] on input "Rates may increase for work after 5pm" at bounding box center [317, 292] width 9 height 9
checkbox input "true"
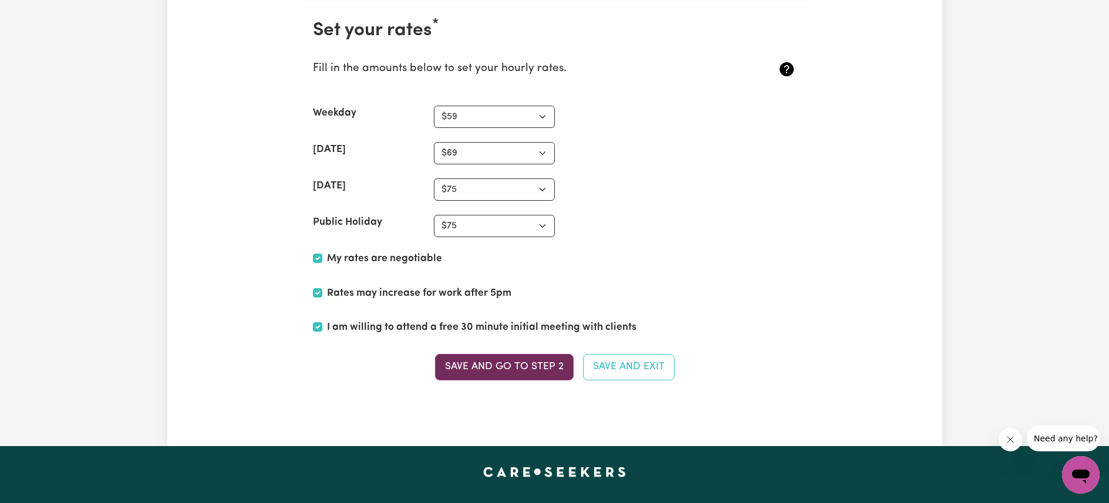
click at [466, 355] on button "Save and go to Step 2" at bounding box center [504, 367] width 138 height 26
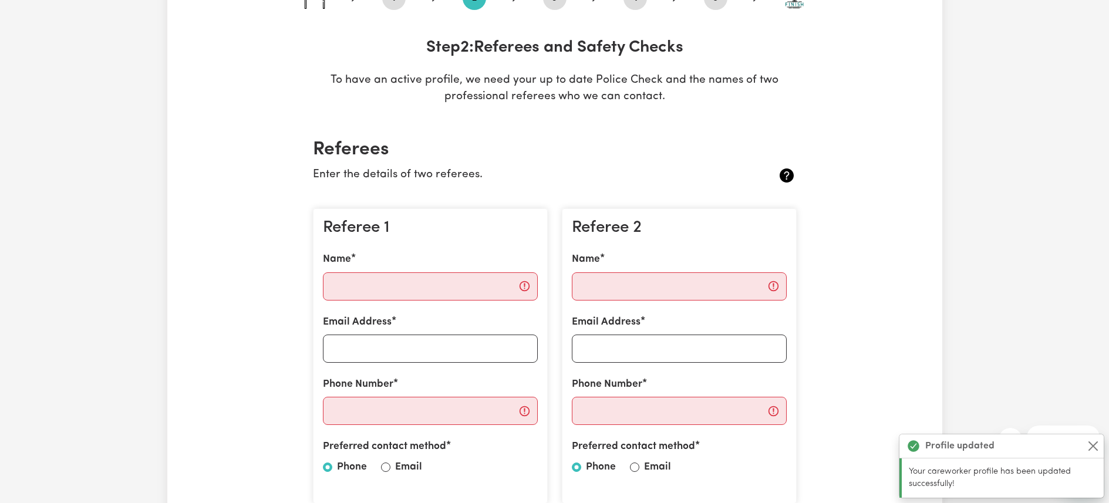
scroll to position [207, 0]
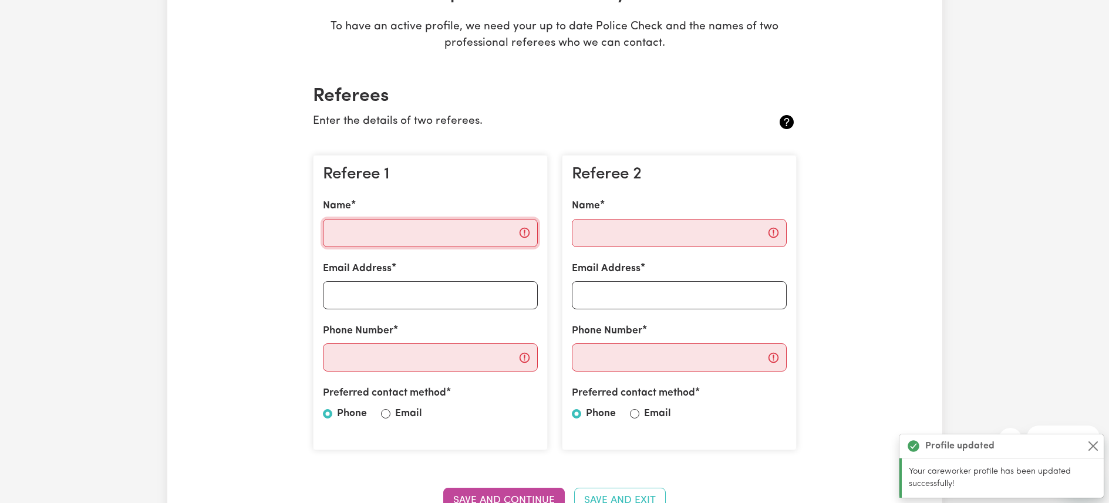
click at [391, 234] on input "Name" at bounding box center [430, 233] width 215 height 28
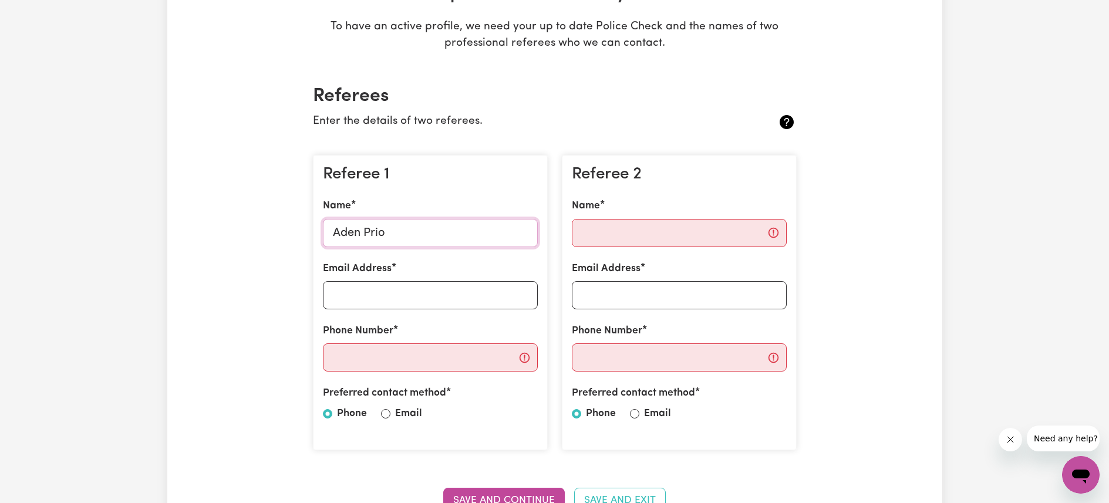
type input "[PERSON_NAME]"
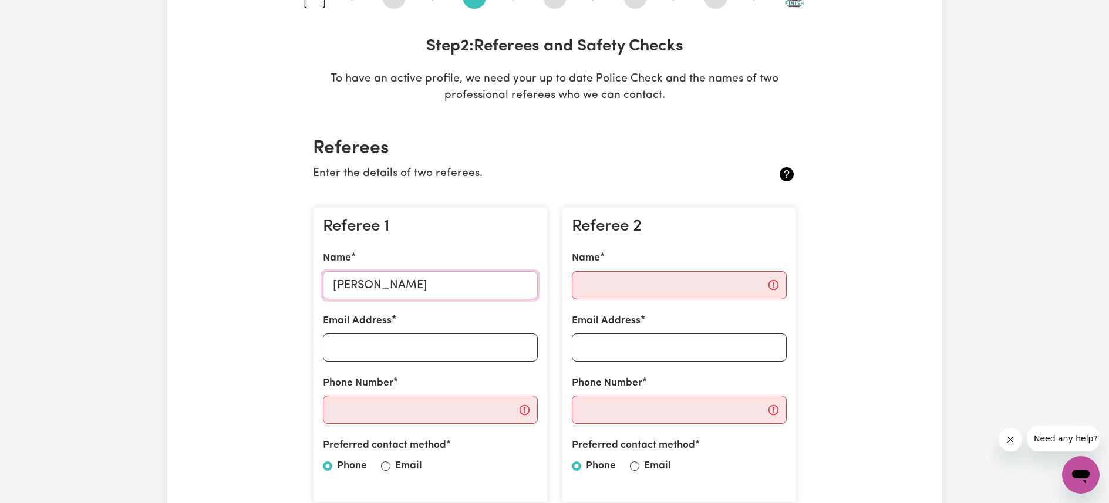
scroll to position [150, 0]
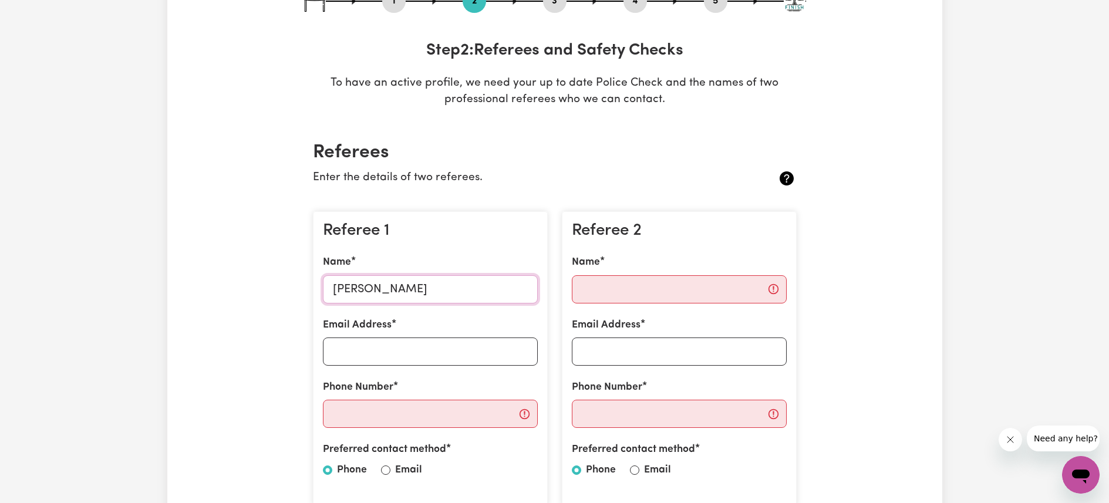
click at [404, 288] on input "[PERSON_NAME]" at bounding box center [430, 289] width 215 height 28
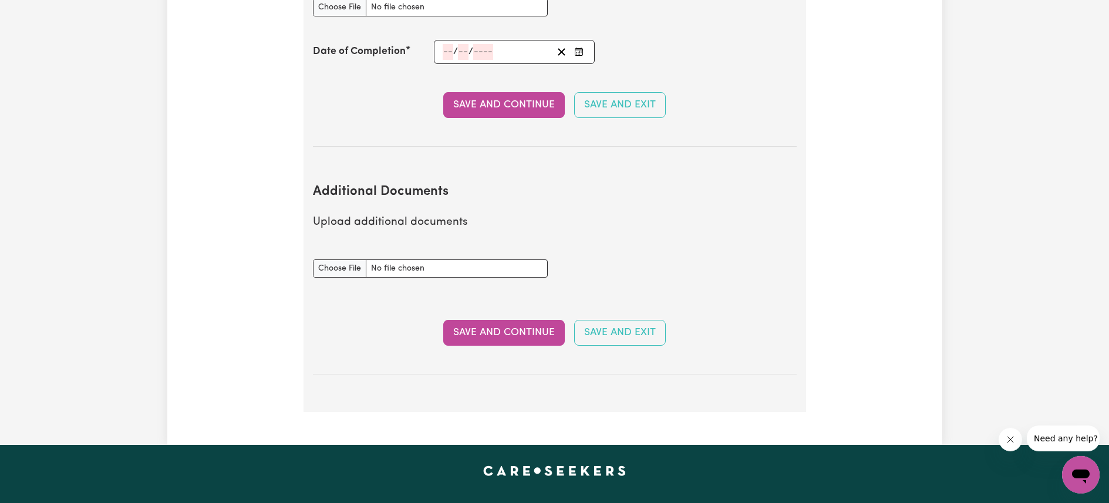
scroll to position [1906, 0]
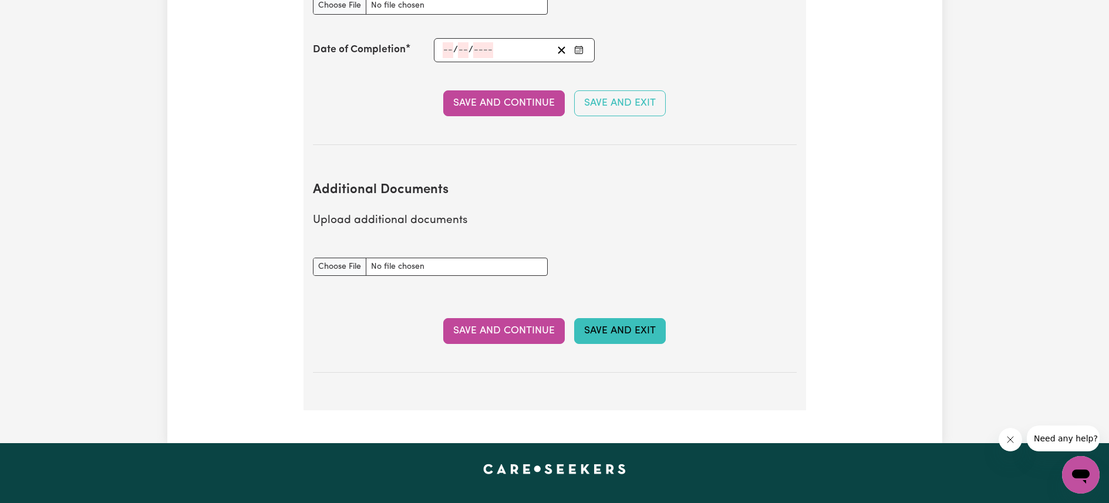
click at [599, 318] on button "Save and Exit" at bounding box center [620, 331] width 92 height 26
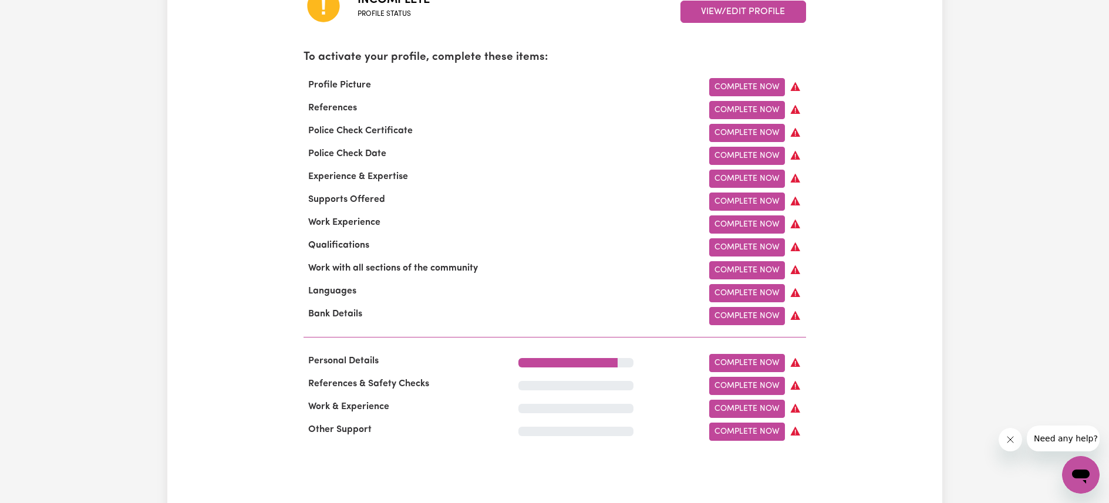
scroll to position [9, 0]
